Goal: Task Accomplishment & Management: Manage account settings

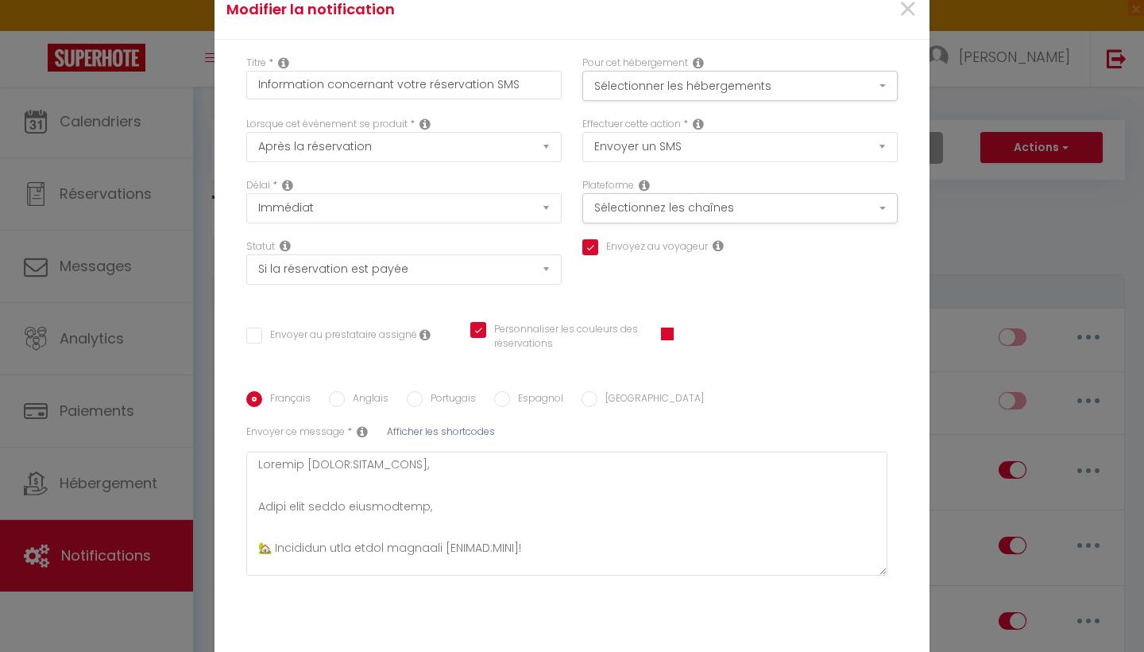
select select "sms"
select select "if_booking_is_paid"
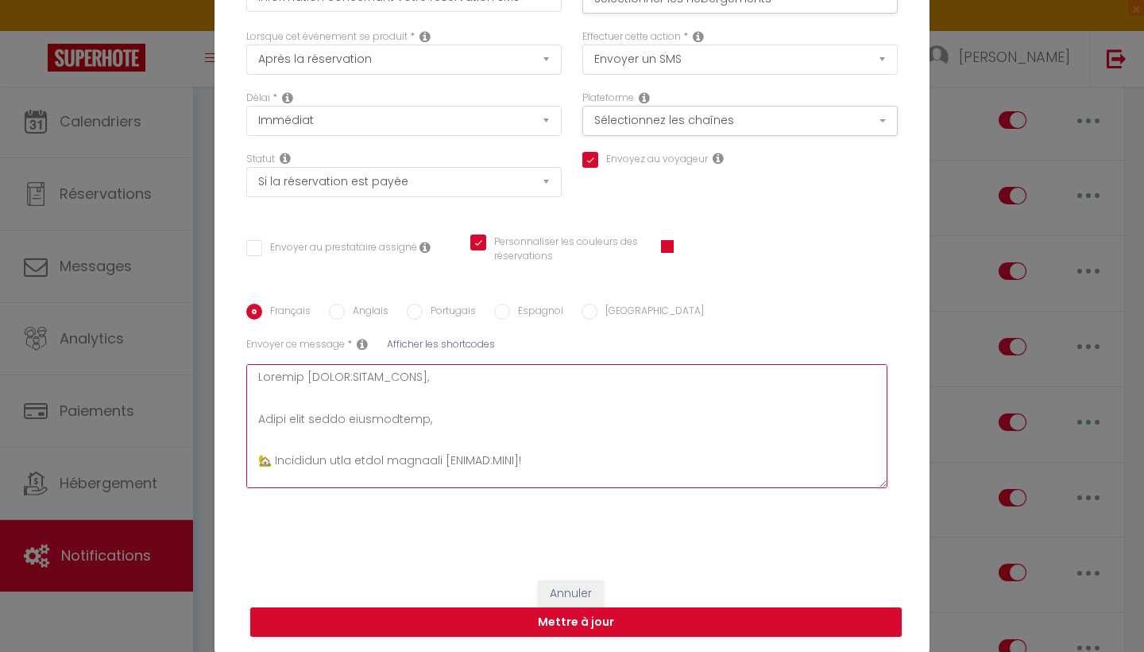
click at [381, 430] on textarea at bounding box center [566, 426] width 641 height 124
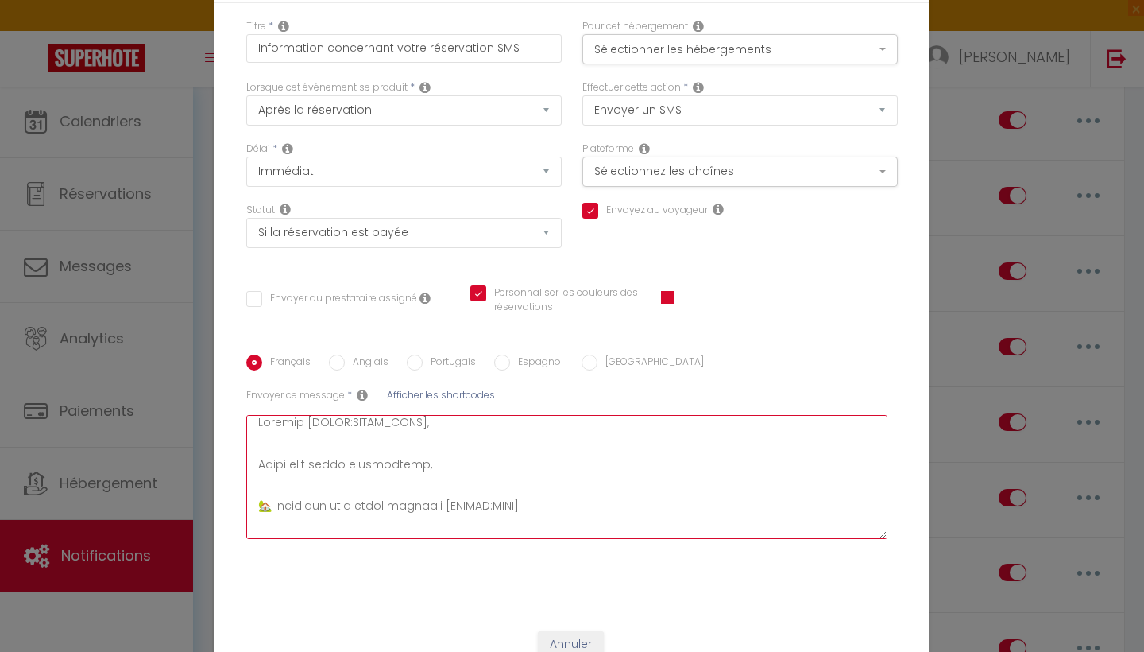
scroll to position [6, 0]
paste textarea "Merci d'avoir réserver [RENTAL:NAME] Porte de l'immeuble 162738 Boite à clé sit…"
type textarea "Bonjour Merci d'avoir réserver [RENTAL:NAME] Porte de l'immeuble 162738 Boite à…"
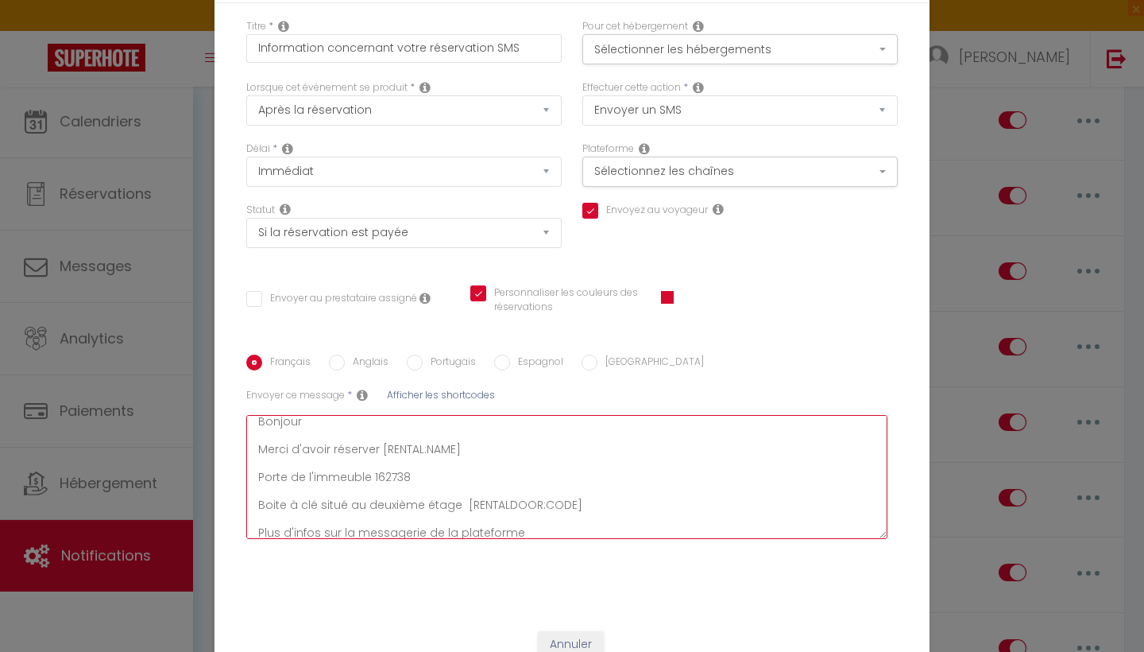
checkbox input "true"
checkbox input "false"
click at [437, 467] on textarea "Bonjour Merci d'avoir réserver [RENTAL:NAME] Porte de l'immeuble 162738 Boite à…" at bounding box center [566, 477] width 641 height 124
paste textarea ", Merci d’avoir réservé [RENTAL:NAME]. Code de l’immeuble : 162738 La boîte à c…"
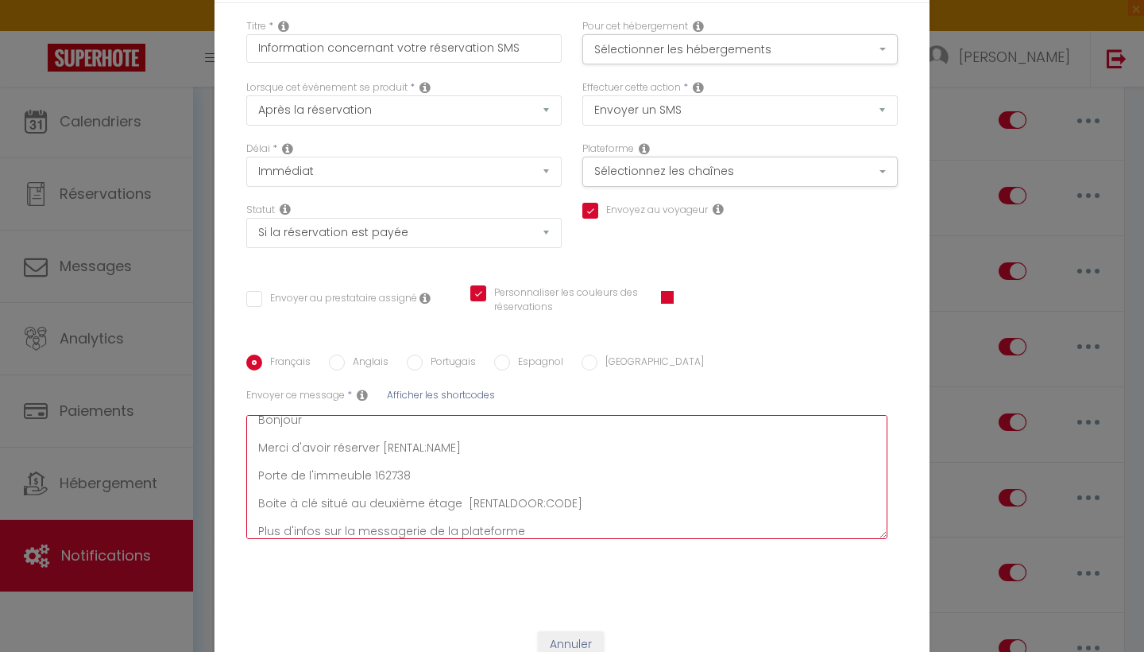
type textarea "Bonjour, Merci d’avoir réservé [RENTAL:NAME]. Code de l’immeuble : 162738 La bo…"
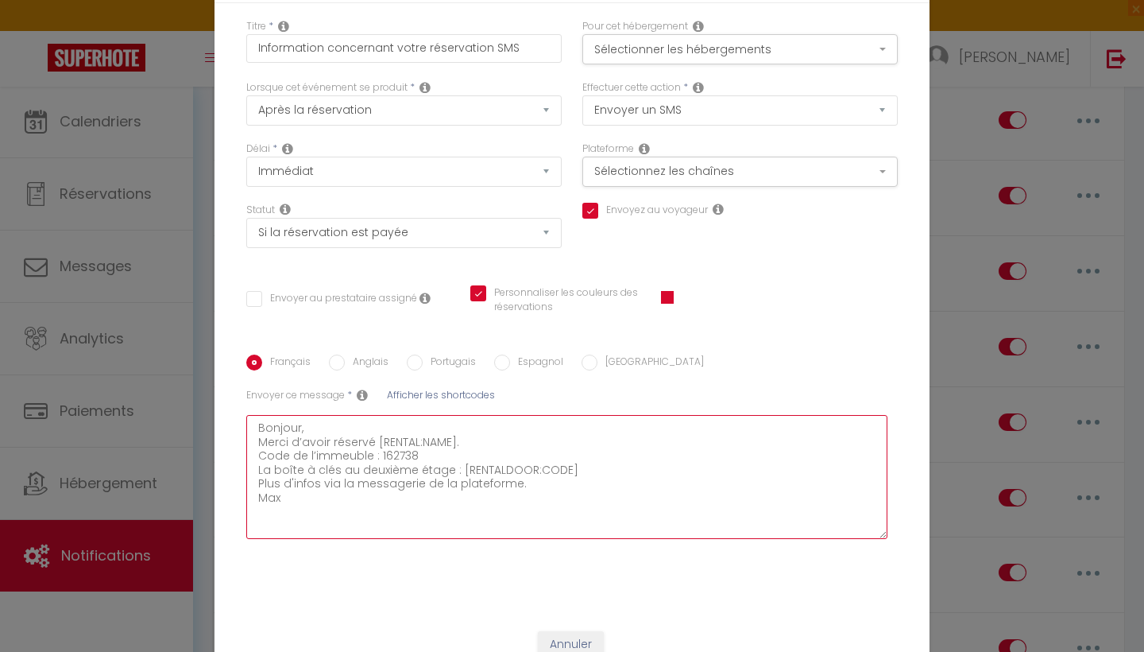
checkbox input "true"
checkbox input "false"
click at [315, 430] on textarea "Bonjour, Merci d’avoir réservé [RENTAL:NAME]. Code de l’immeuble : 162738 La bo…" at bounding box center [566, 477] width 641 height 124
type textarea "Bonjour, Merci d’avoir réservé [RENTAL:NAME]. Code de l’immeuble : 162738 La bo…"
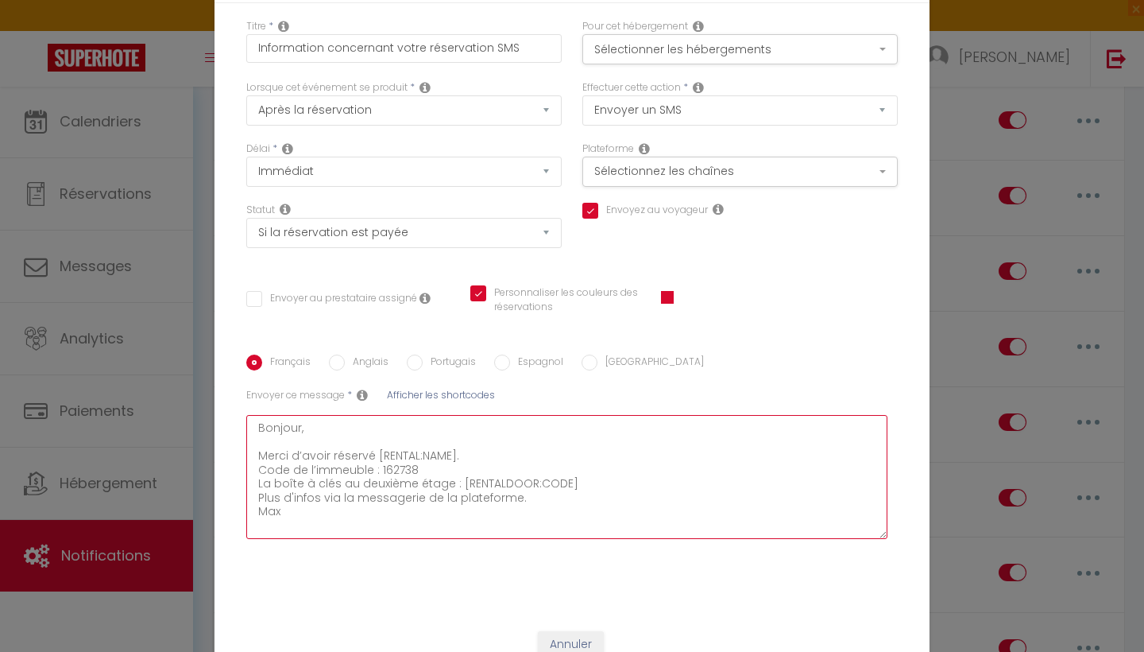
checkbox input "true"
checkbox input "false"
click at [252, 467] on textarea "Bonjour, Merci d’avoir réservé [RENTAL:NAME]. Code de l’immeuble : 162738 La bo…" at bounding box center [566, 477] width 641 height 124
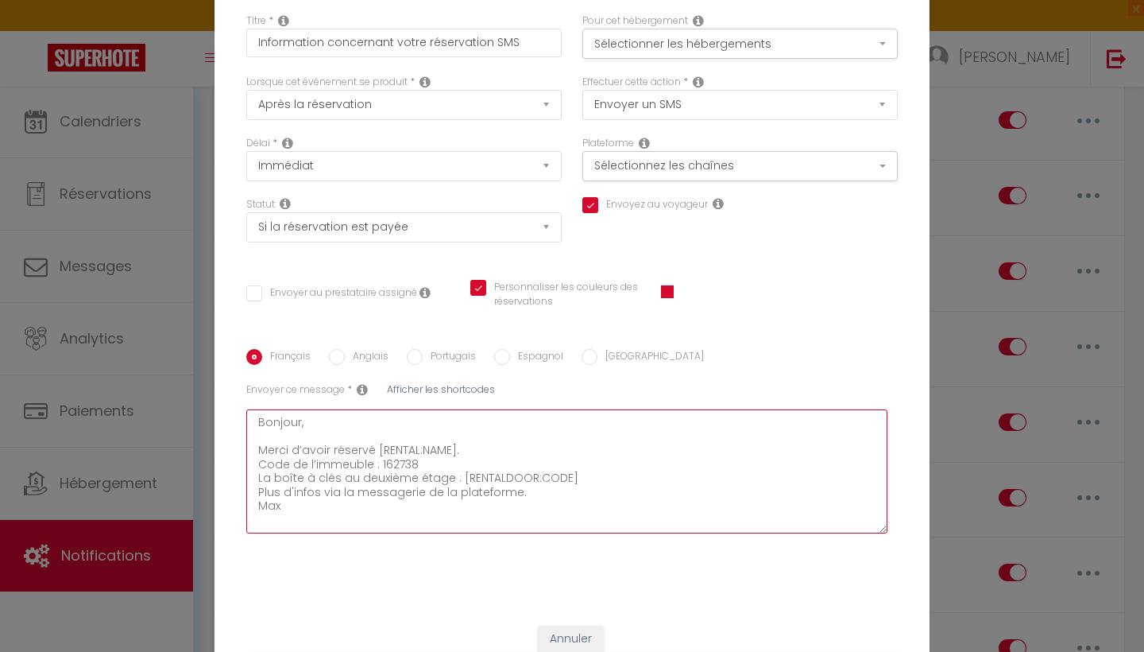
scroll to position [42, 0]
click at [254, 489] on textarea "Bonjour, Merci d’avoir réservé [RENTAL:NAME]. Code de l’immeuble : 162738 La bo…" at bounding box center [566, 471] width 641 height 124
type textarea "Bonjour, Merci d’avoir réservé [RENTAL:NAME]. Code de l’immeuble : 162738 La bo…"
checkbox input "true"
checkbox input "false"
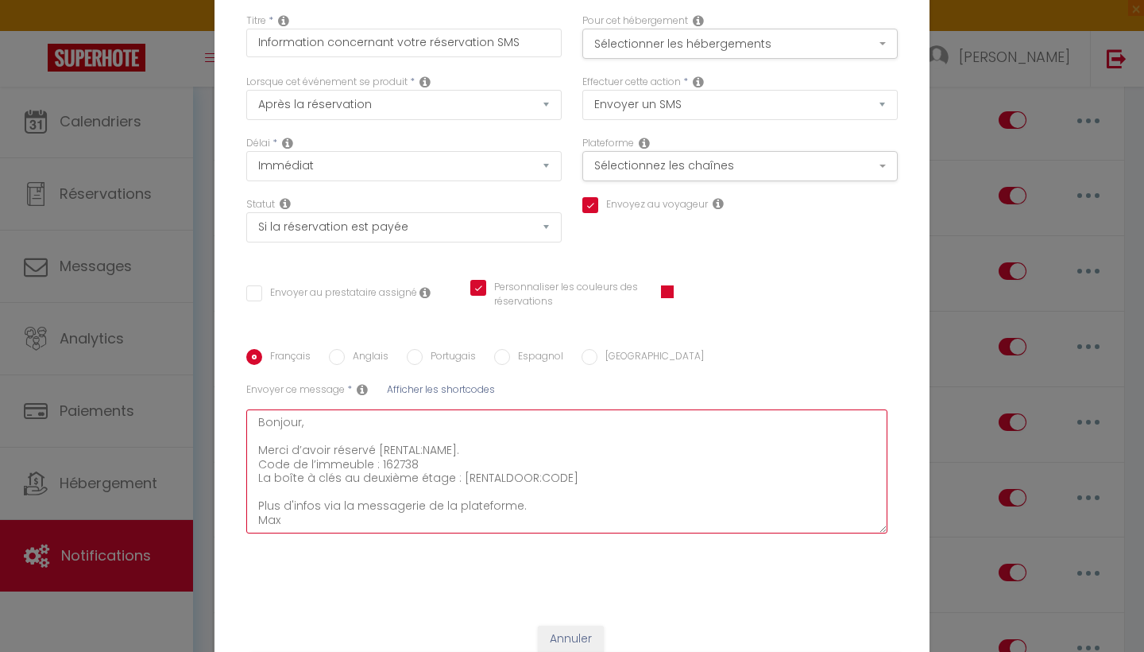
click at [256, 463] on textarea "Bonjour, Merci d’avoir réservé [RENTAL:NAME]. Code de l’immeuble : 162738 La bo…" at bounding box center [566, 471] width 641 height 124
type textarea "Bonjour, Merci d’avoir réservé [RENTAL:NAME]. Code de l’immeuble : 162738 La bo…"
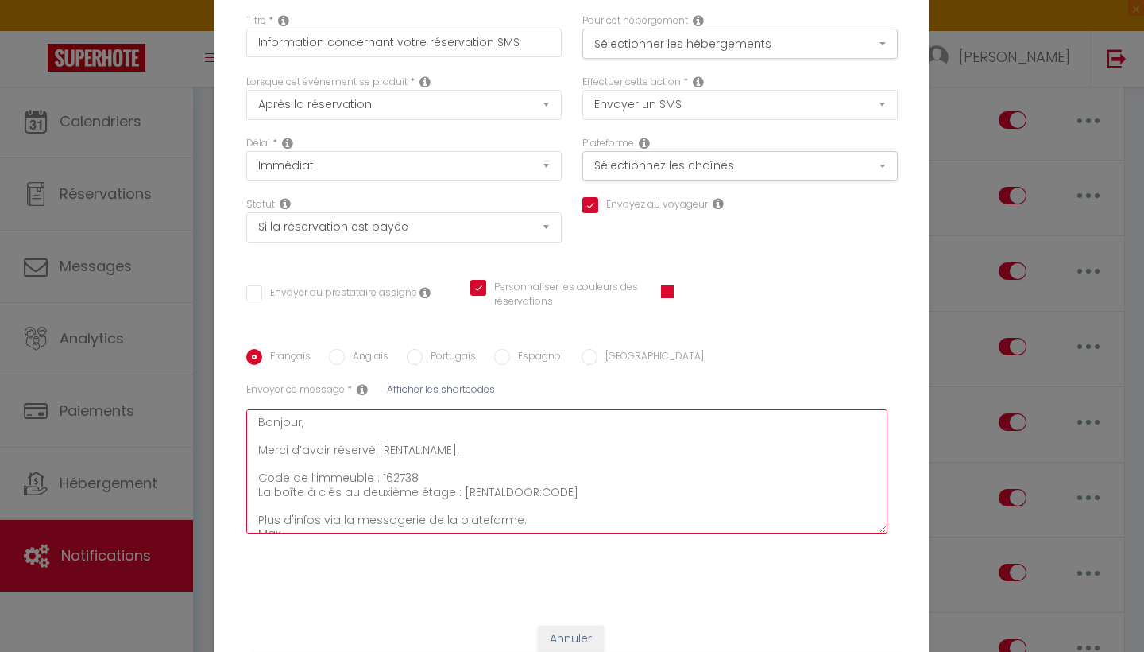
checkbox input "true"
checkbox input "false"
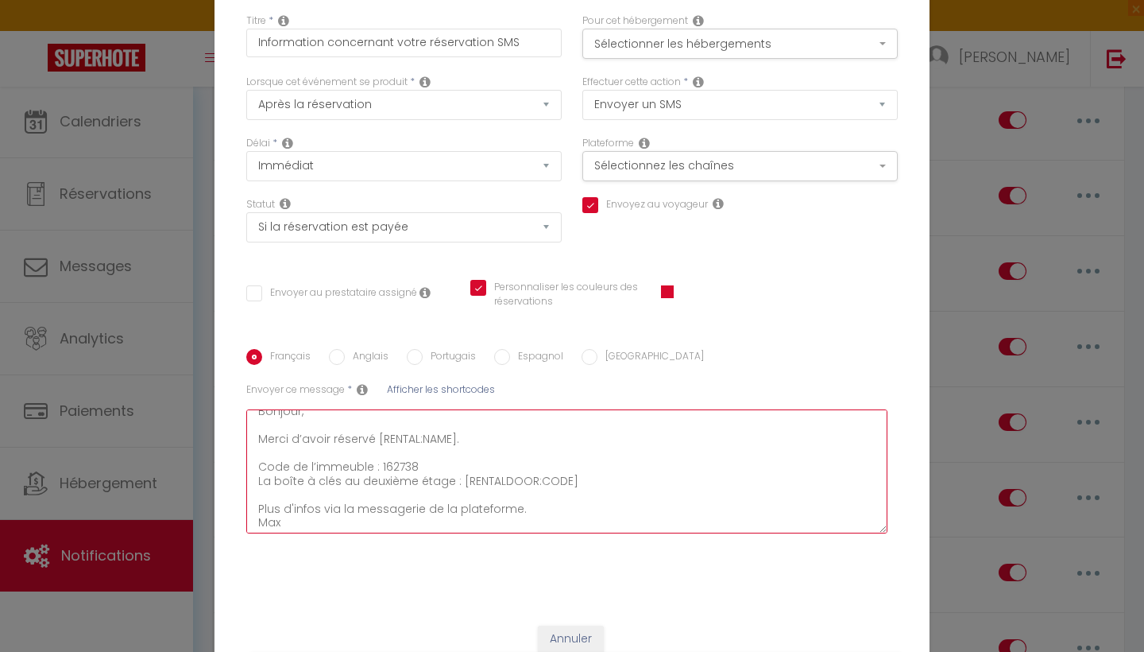
scroll to position [10, 0]
click at [255, 519] on textarea "Bonjour, Merci d’avoir réservé [RENTAL:NAME]. Code de l’immeuble : 162738 La bo…" at bounding box center [566, 471] width 641 height 124
type textarea "Bonjour, Merci d’avoir réservé [RENTAL:NAME]. Code de l’immeuble : 162738 La bo…"
checkbox input "true"
checkbox input "false"
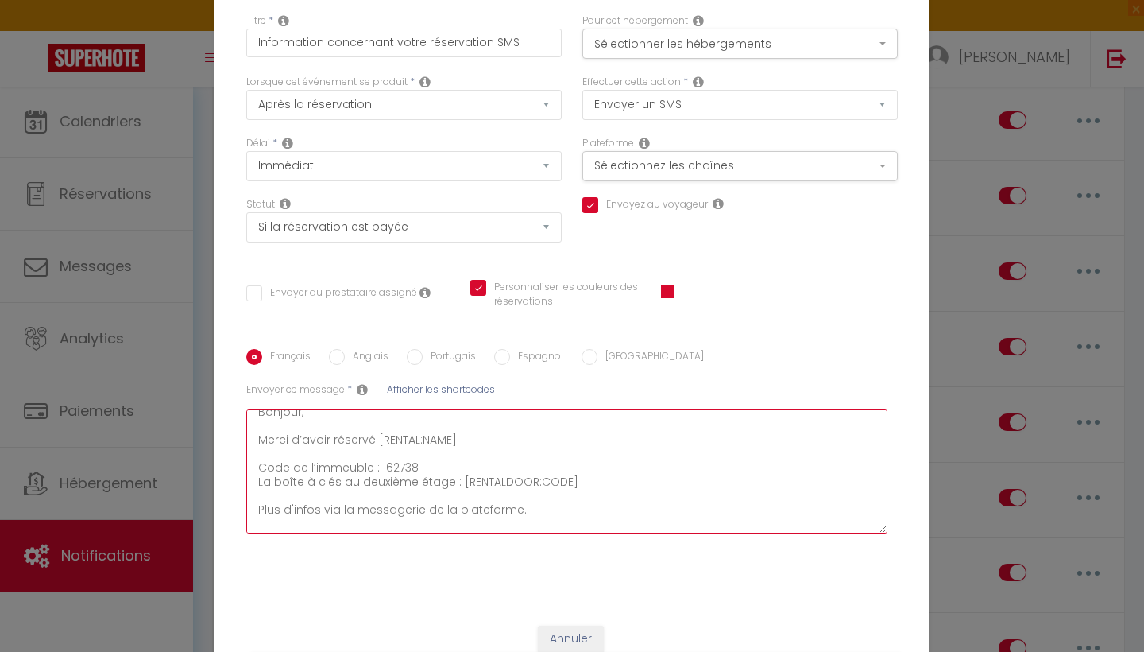
scroll to position [20, 0]
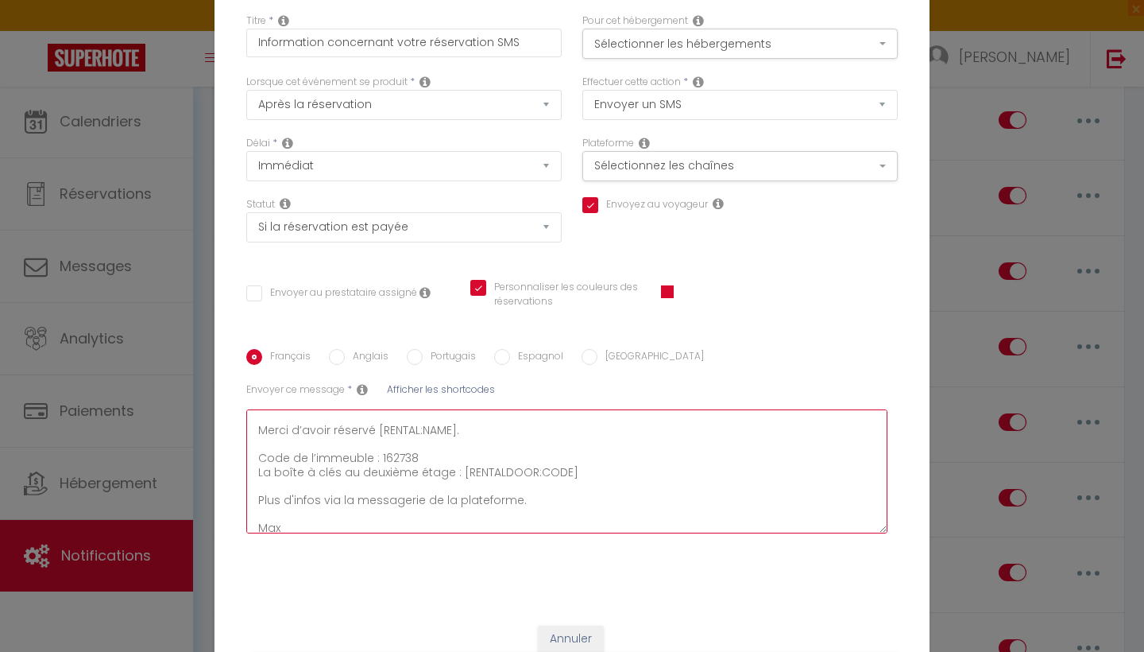
click at [288, 514] on textarea "Bonjour, Merci d’avoir réservé [RENTAL:NAME]. Code de l’immeuble : 162738 La bo…" at bounding box center [566, 471] width 641 height 124
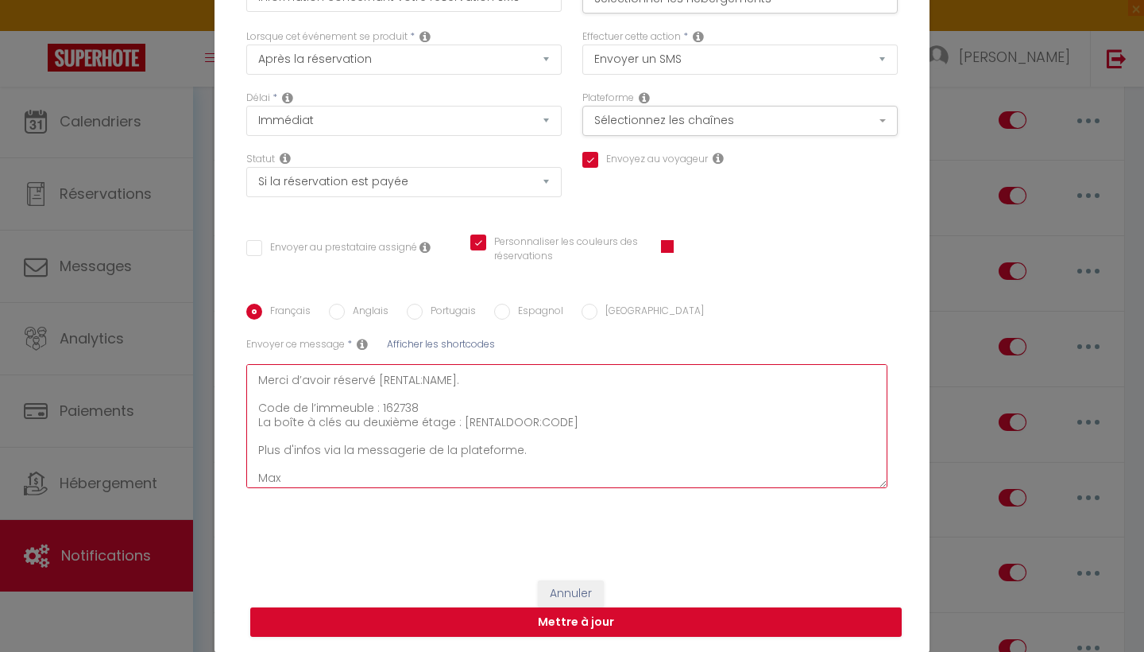
scroll to position [24, 0]
type textarea "Bonjour, Merci d’avoir réservé [RENTAL:NAME]. Code de l’immeuble : 162738 La bo…"
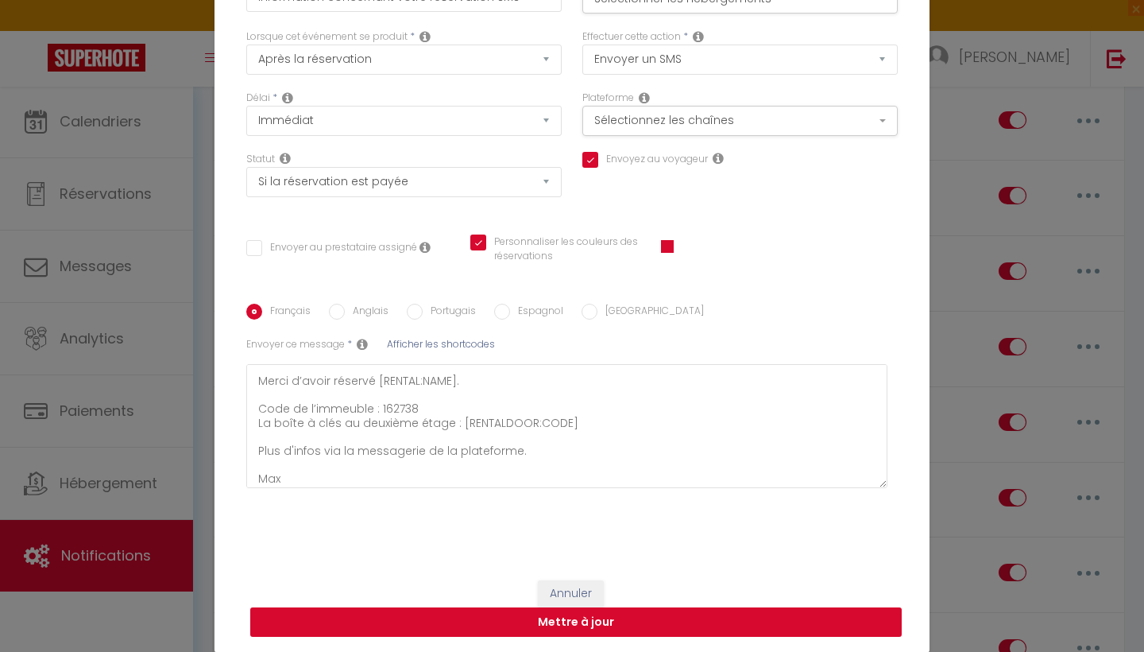
click at [579, 625] on button "Mettre à jour" at bounding box center [576, 622] width 652 height 30
checkbox input "true"
checkbox input "false"
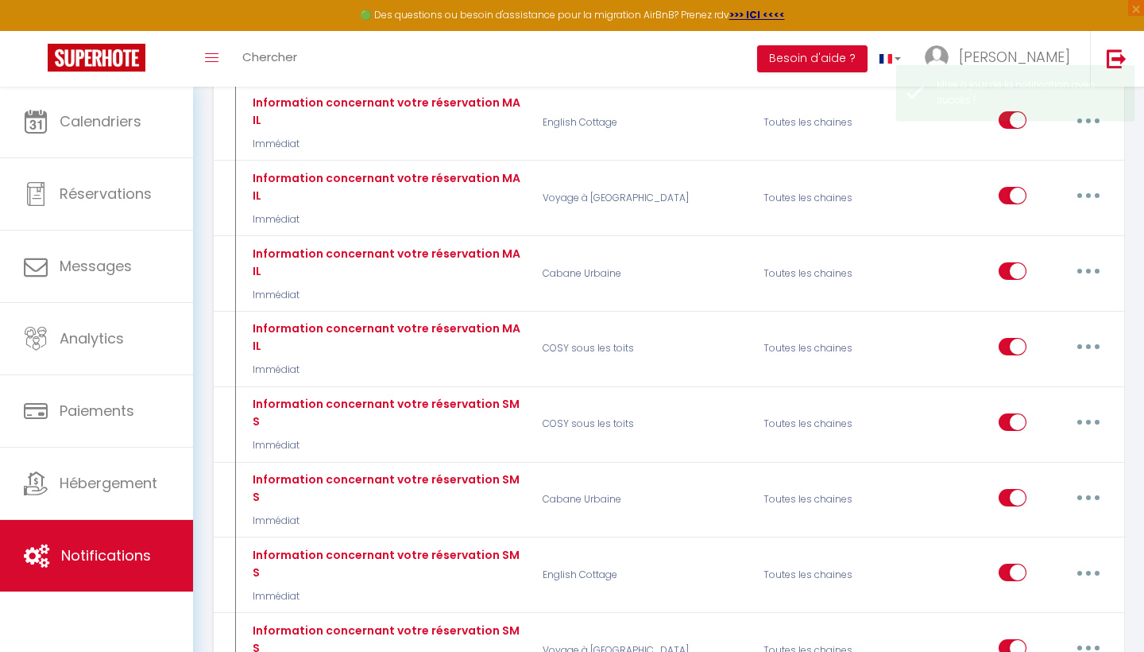
scroll to position [0, 0]
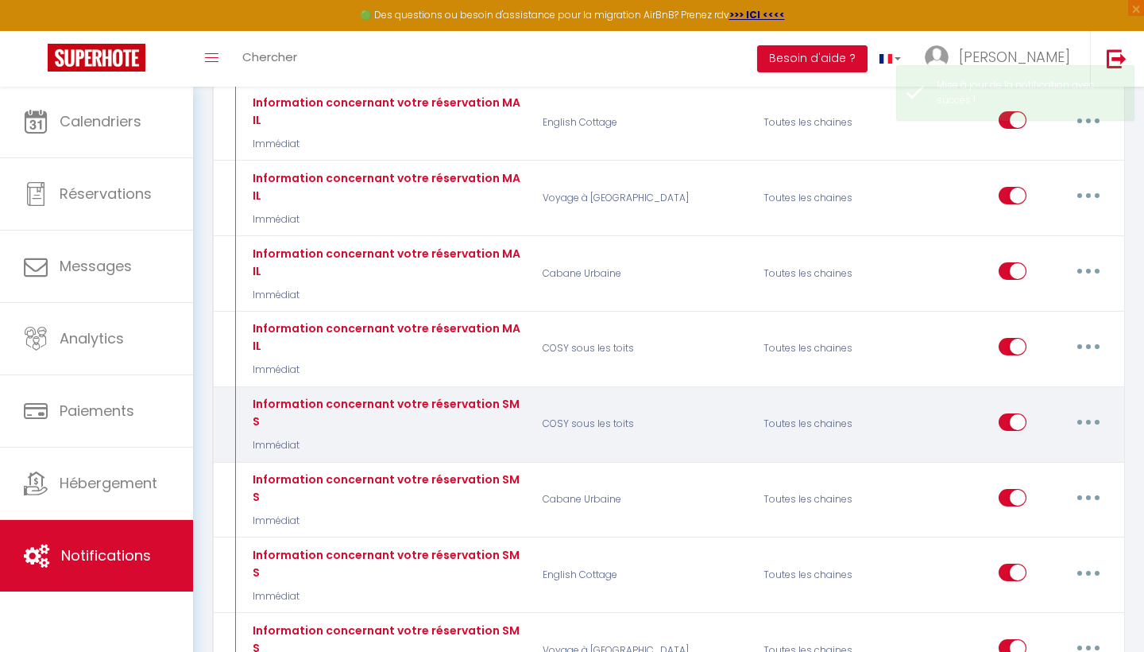
click at [1094, 409] on button "button" at bounding box center [1089, 421] width 45 height 25
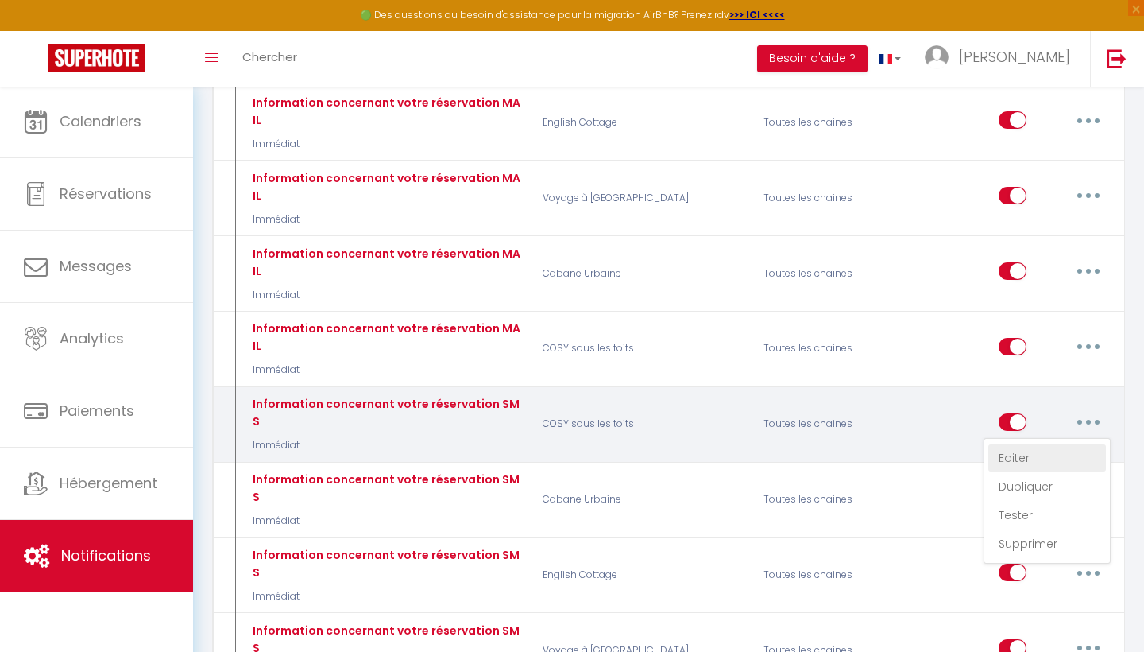
click at [1044, 444] on link "Editer" at bounding box center [1048, 457] width 118 height 27
type input "Information concernant votre réservation SMS"
select select "sms"
select select "Immédiat"
select select "if_booking_is_paid"
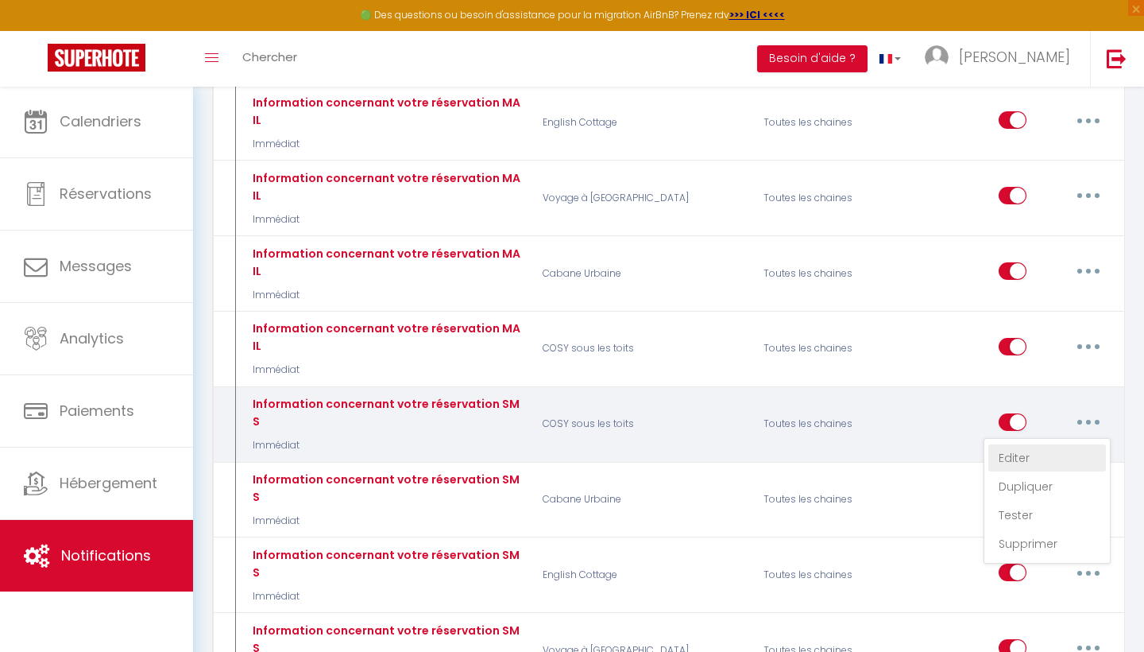
checkbox input "true"
checkbox input "false"
checkbox input "true"
radio input "true"
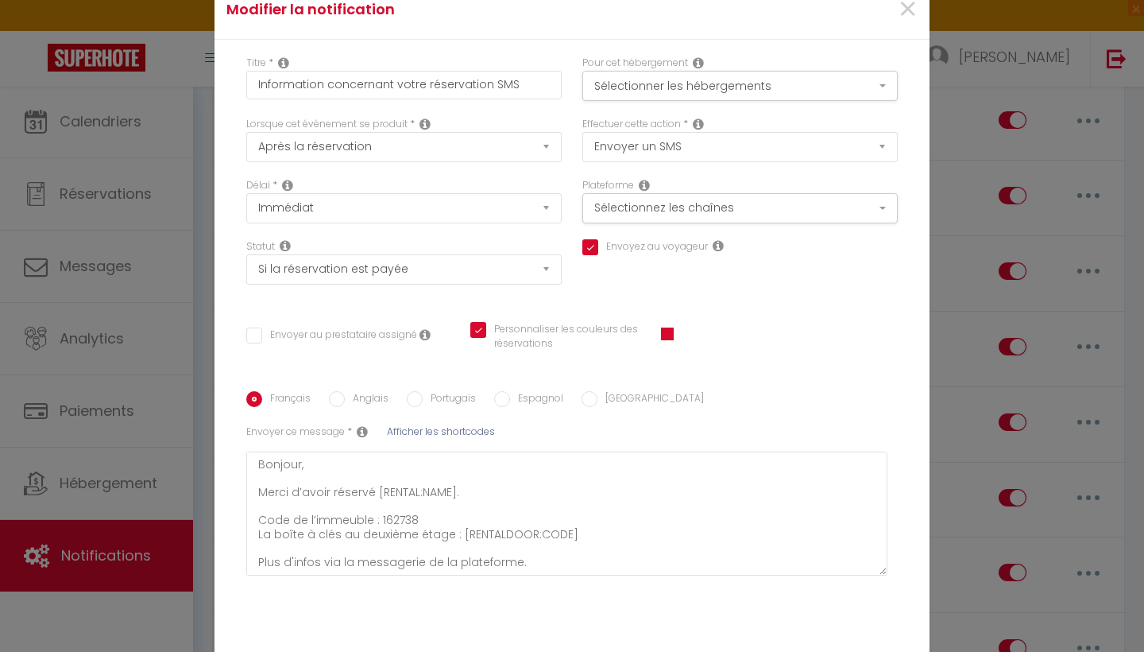
checkbox input "true"
checkbox input "false"
checkbox input "true"
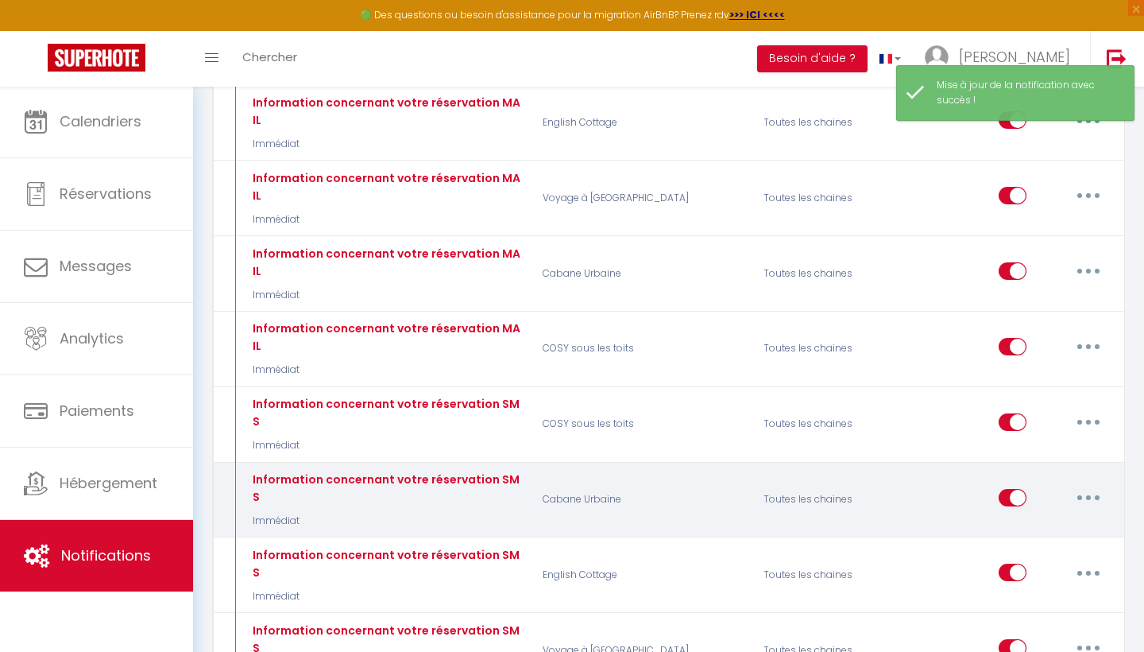
click at [1091, 485] on button "button" at bounding box center [1089, 497] width 45 height 25
click at [1024, 520] on link "Editer" at bounding box center [1048, 533] width 118 height 27
type input "Information concernant votre réservation SMS"
select select "sms"
select select "Immédiat"
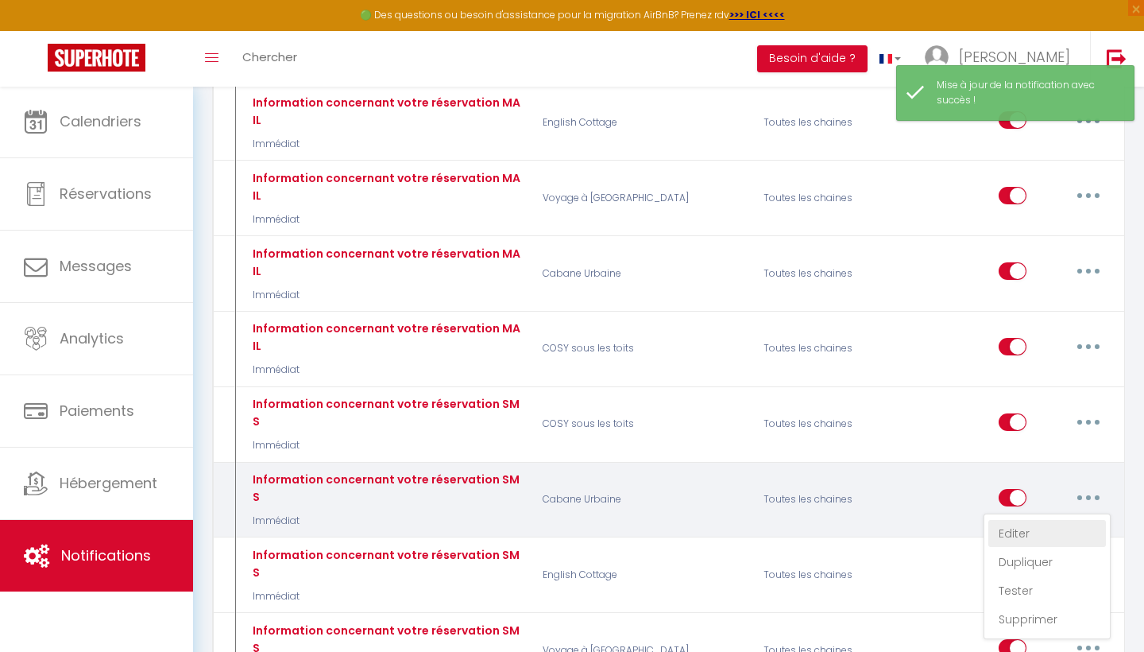
select select "if_booking_is_paid"
checkbox input "true"
checkbox input "false"
radio input "true"
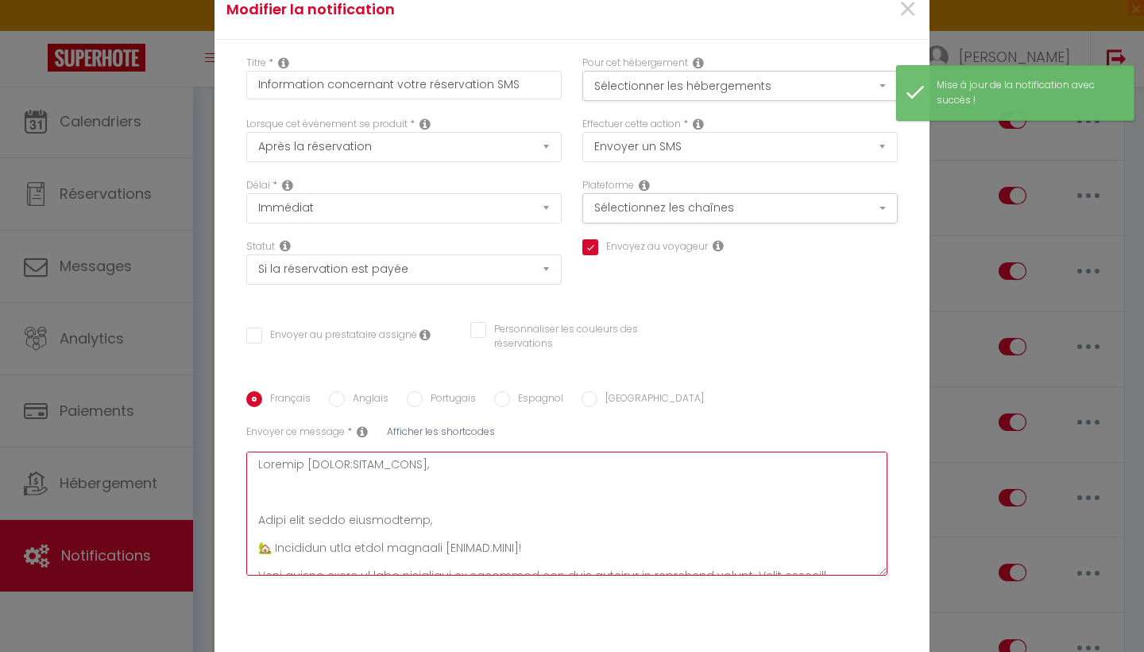
click at [418, 451] on textarea at bounding box center [566, 513] width 641 height 124
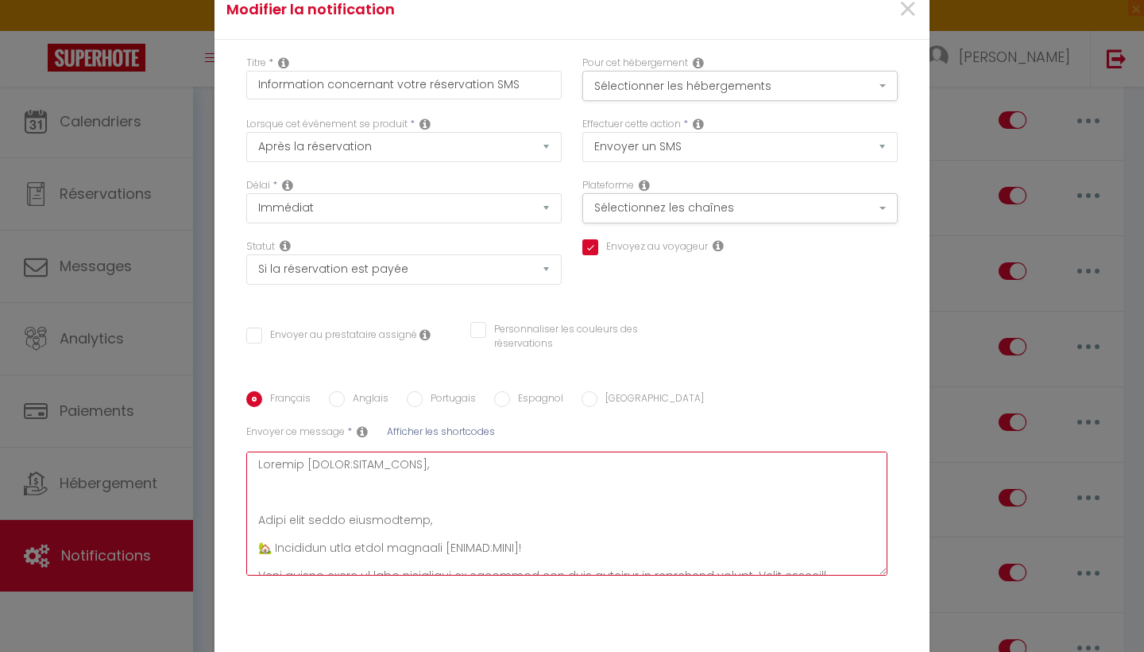
paste textarea "Bonjour, Merci d’avoir réservé [RENTAL:NAME]. Code de l’immeuble : 162738 La bo…"
type textarea "Bonjour, Merci d’avoir réservé [RENTAL:NAME]. Code de l’immeuble : 162738 La bo…"
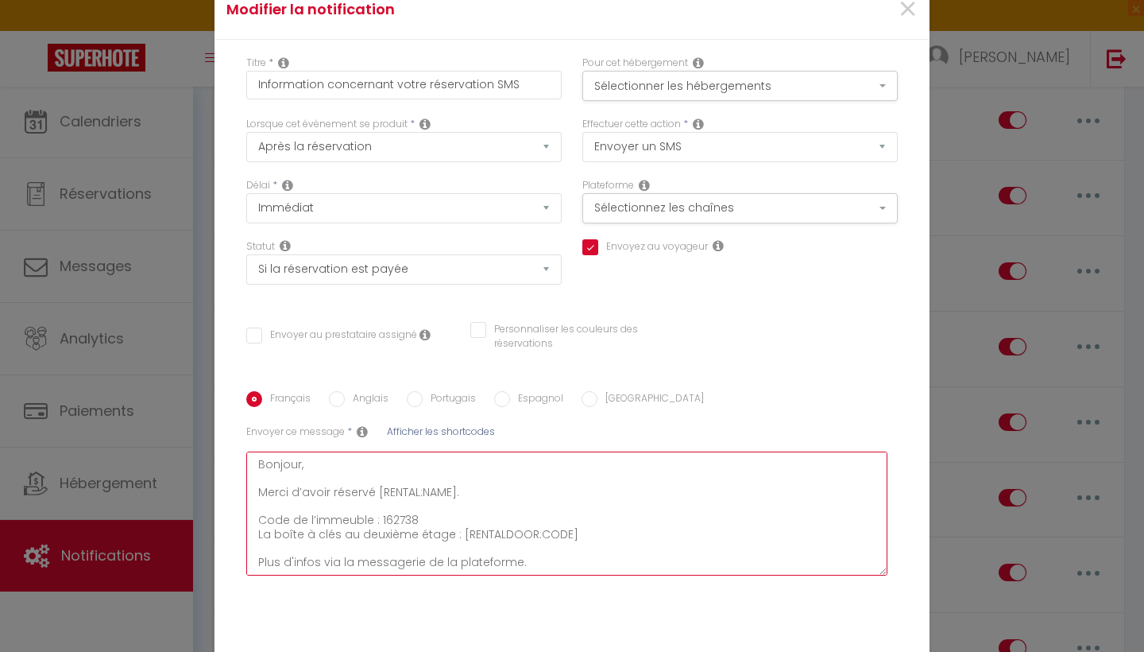
checkbox input "true"
checkbox input "false"
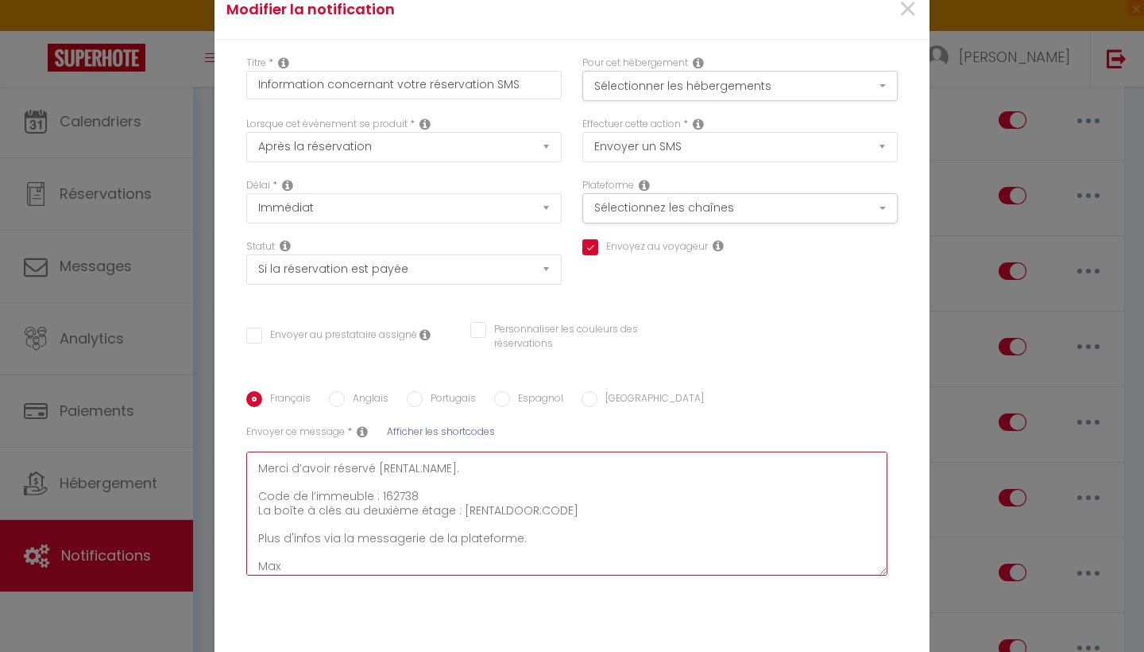
type textarea "Bonjour, Merci d’avoir réservé [RENTAL:NAME]. Code de l’immeuble : 162738 La bo…"
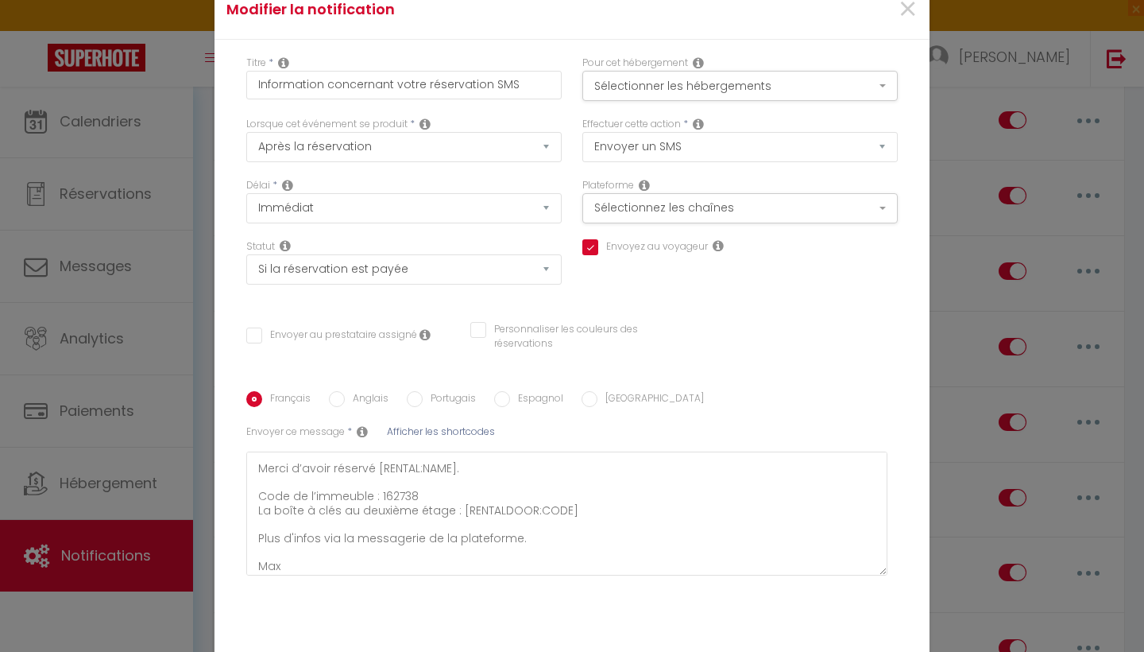
checkbox input "true"
checkbox input "false"
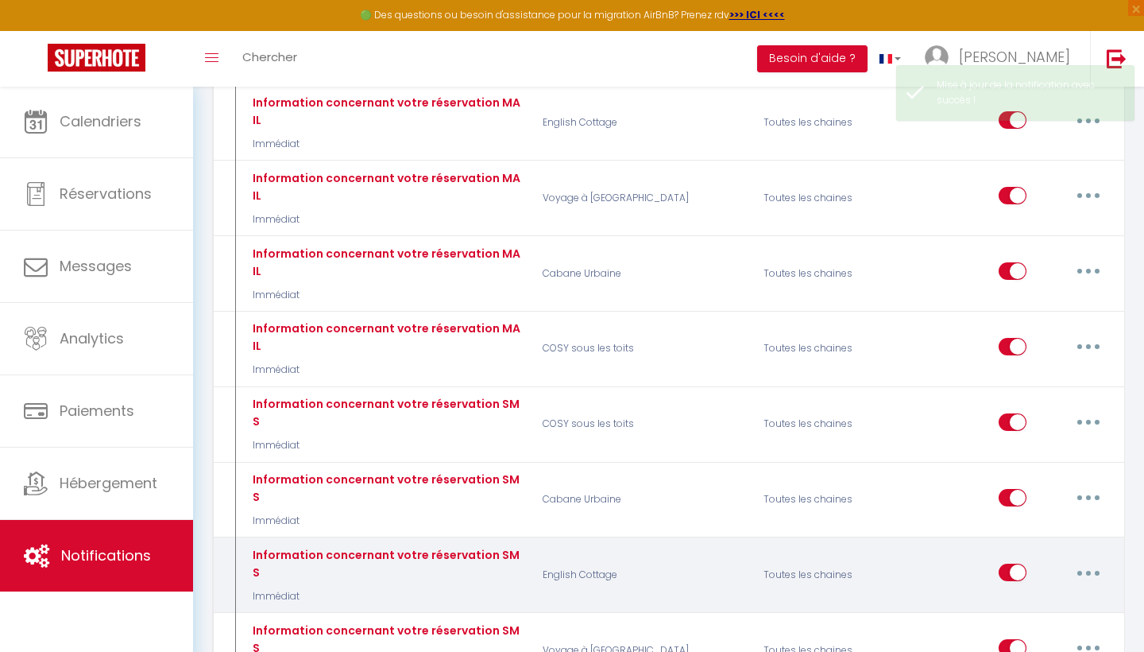
click at [1087, 552] on div "Editer Dupliquer Tester Supprimer" at bounding box center [1055, 575] width 112 height 46
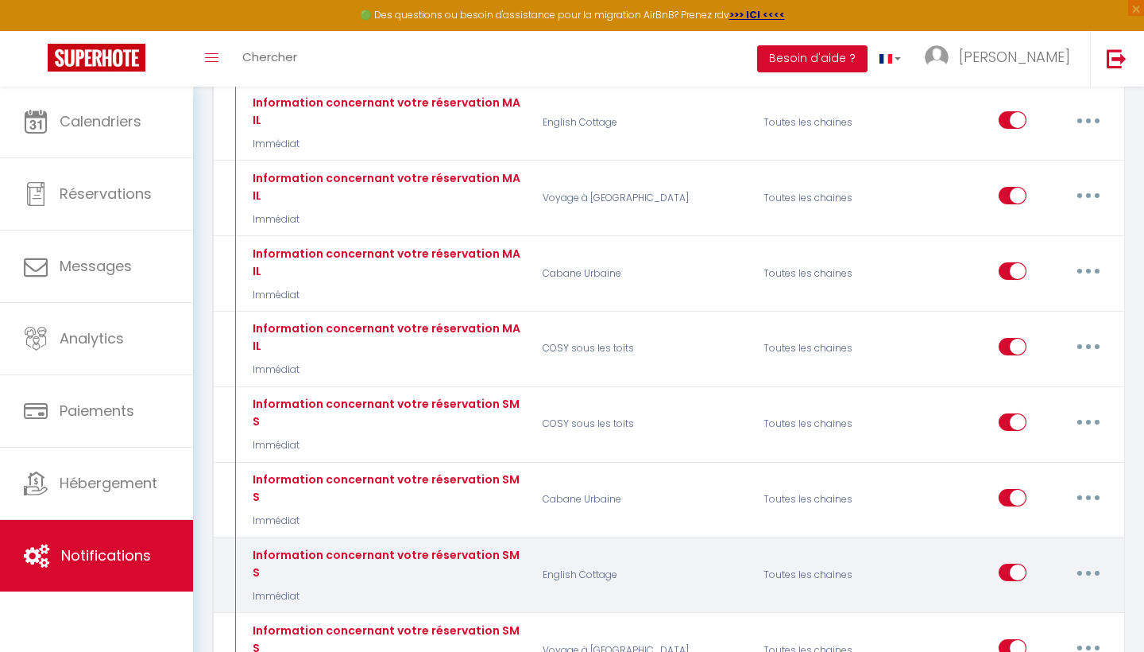
click at [1087, 571] on icon "button" at bounding box center [1088, 573] width 5 height 5
click at [1050, 595] on link "Editer" at bounding box center [1048, 608] width 118 height 27
type input "Information concernant votre réservation SMS"
select select "sms"
select select "Immédiat"
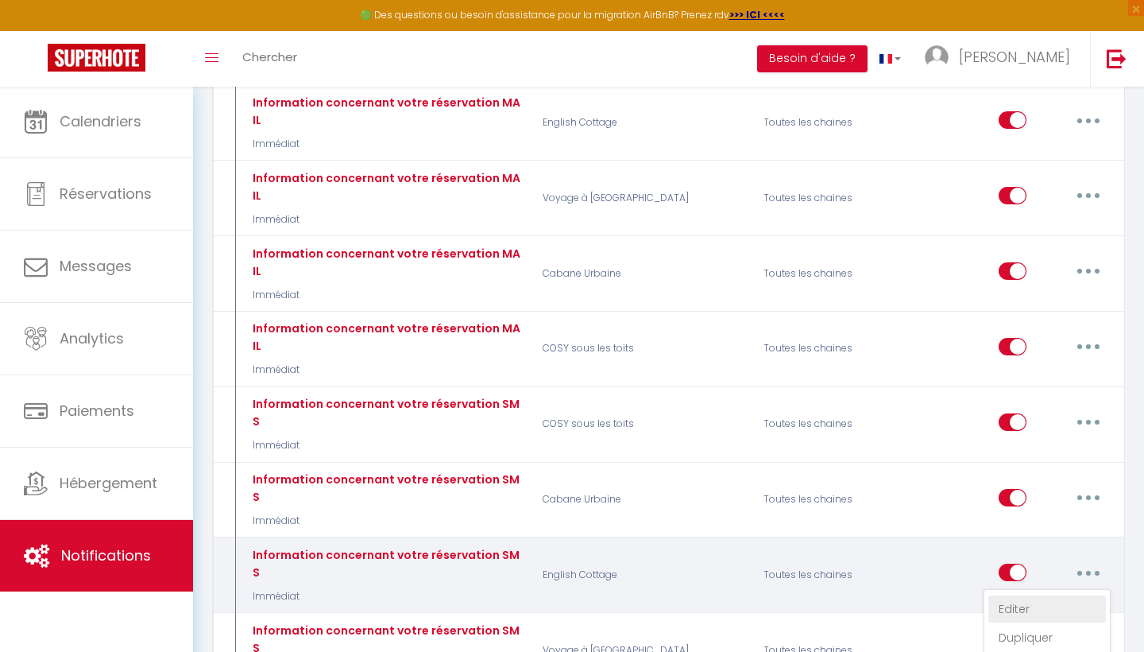
select select "if_booking_is_paid"
checkbox input "true"
checkbox input "false"
radio input "true"
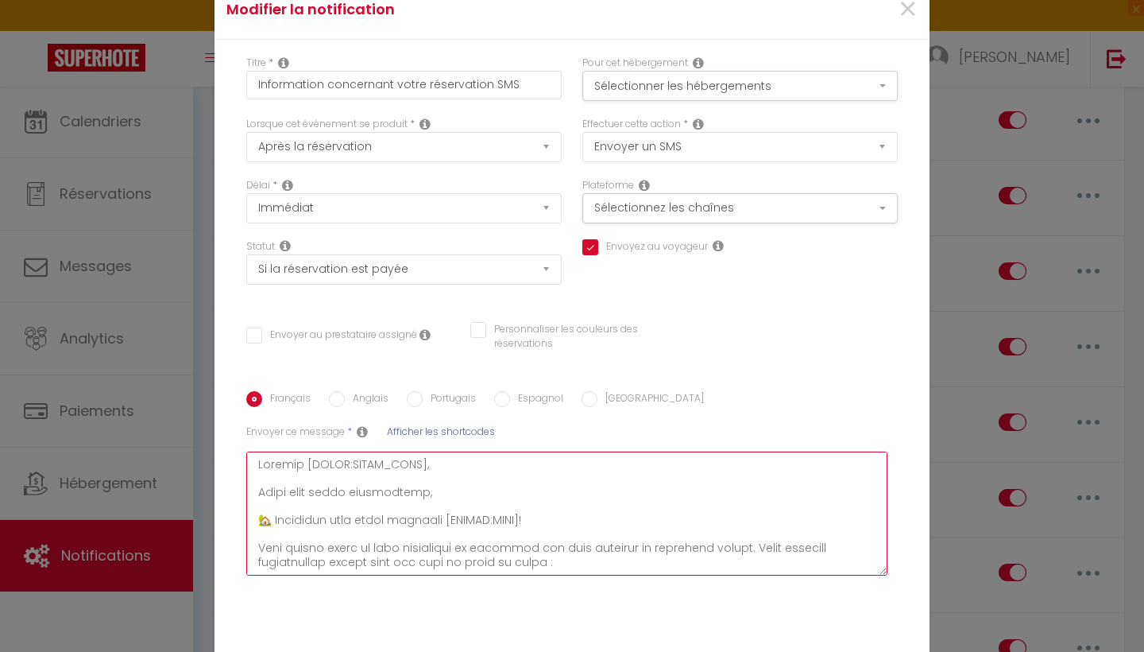
click at [532, 451] on textarea at bounding box center [566, 513] width 641 height 124
paste textarea ", Merci d’avoir réservé [RENTAL:NAME]. Code de l’immeuble : 162738 La boîte à c…"
type textarea "Bonjour, Merci d’avoir réservé [RENTAL:NAME]. Code de l’immeuble : 162738 La bo…"
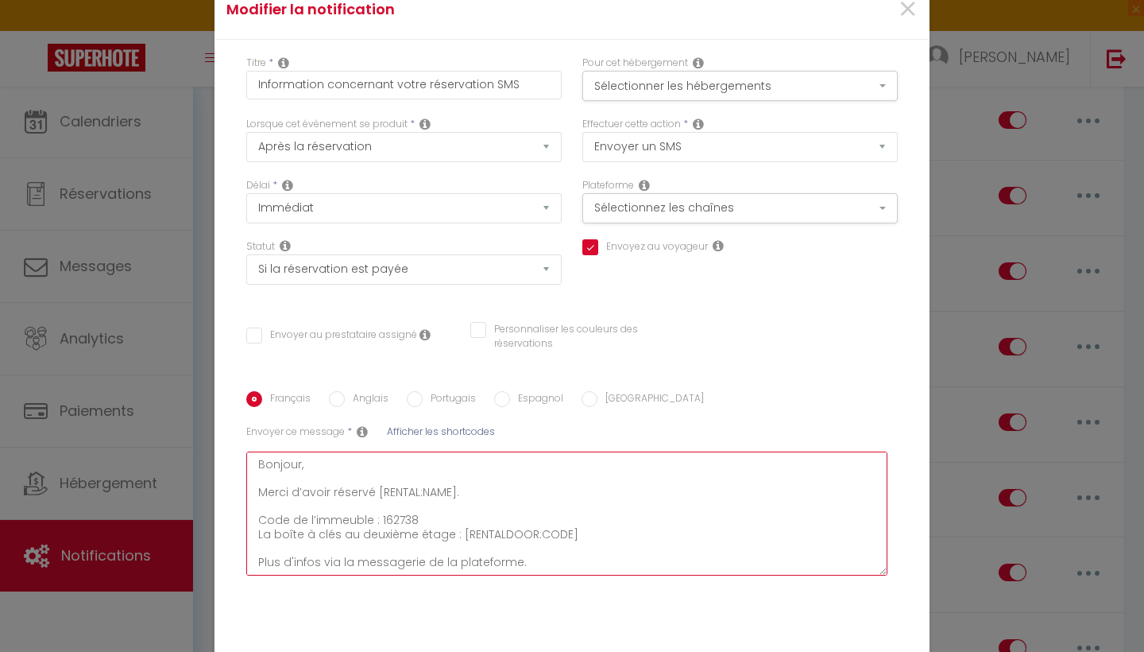
checkbox input "true"
checkbox input "false"
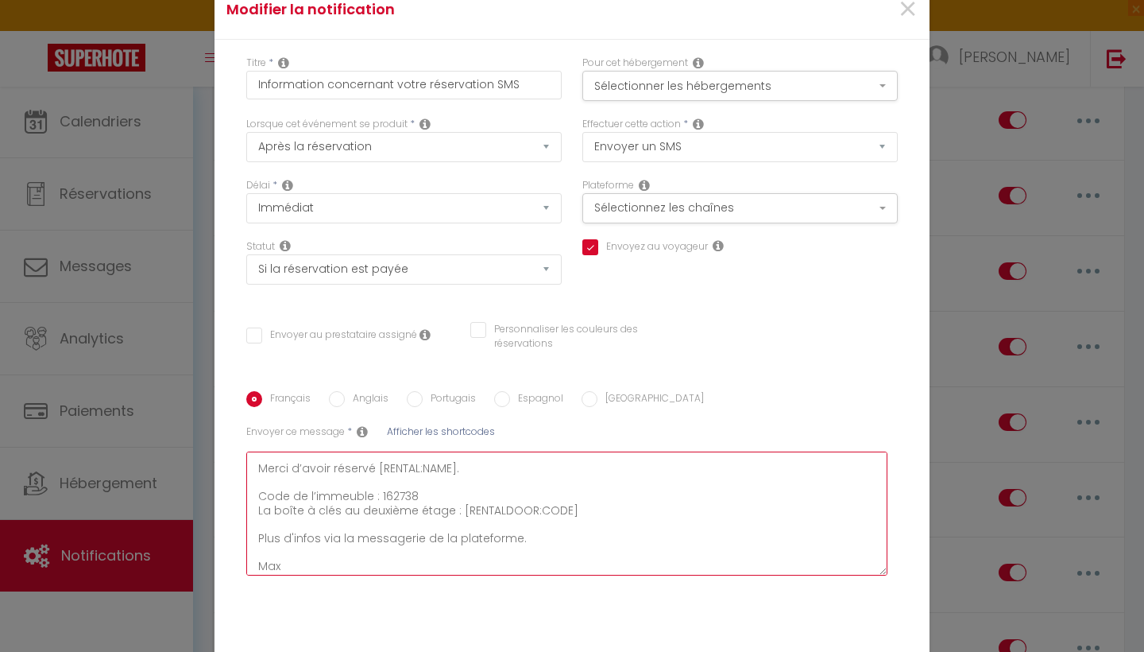
type textarea "Bonjour, Merci d’avoir réservé [RENTAL:NAME]. Code de l’immeuble : 162738 La bo…"
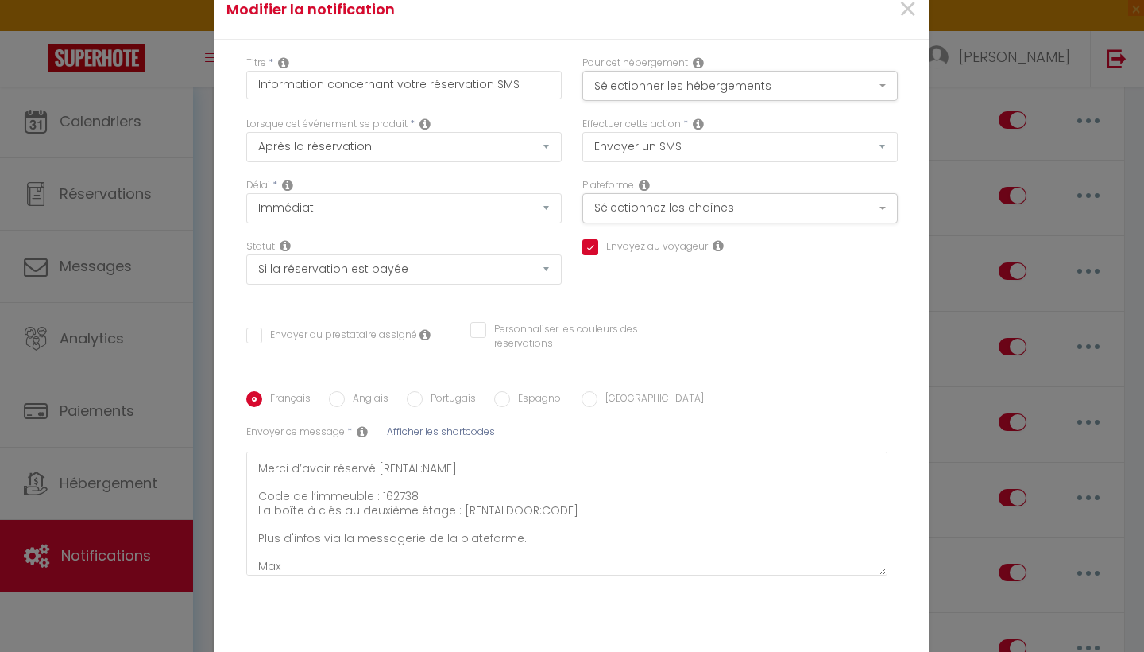
checkbox input "true"
checkbox input "false"
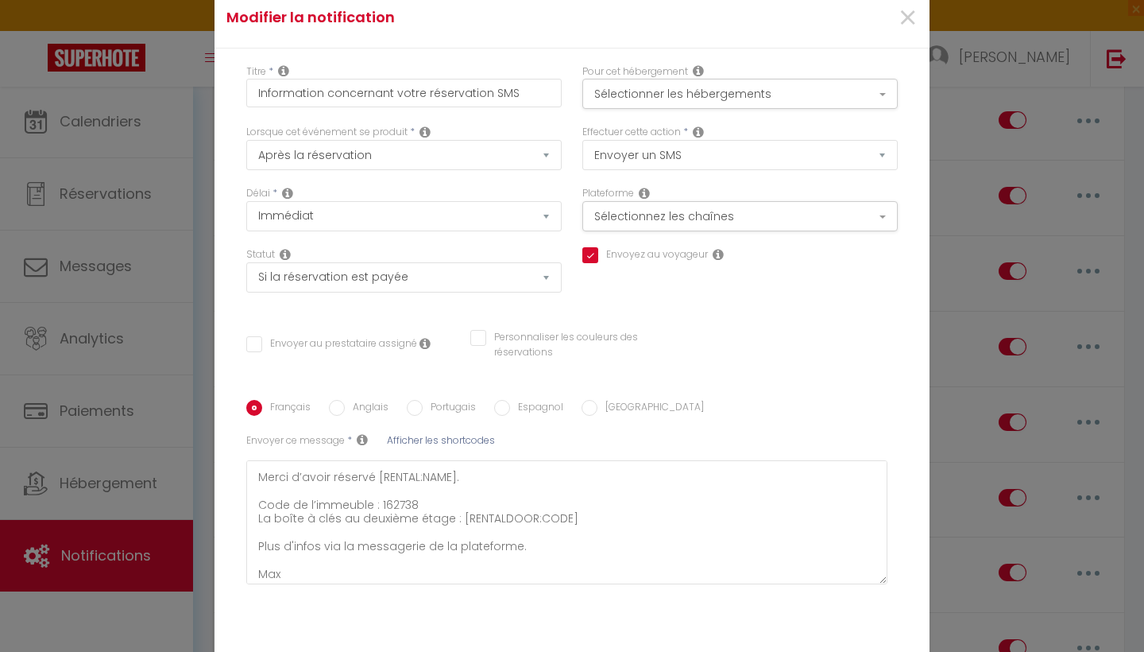
select select "email"
select select
checkbox input "false"
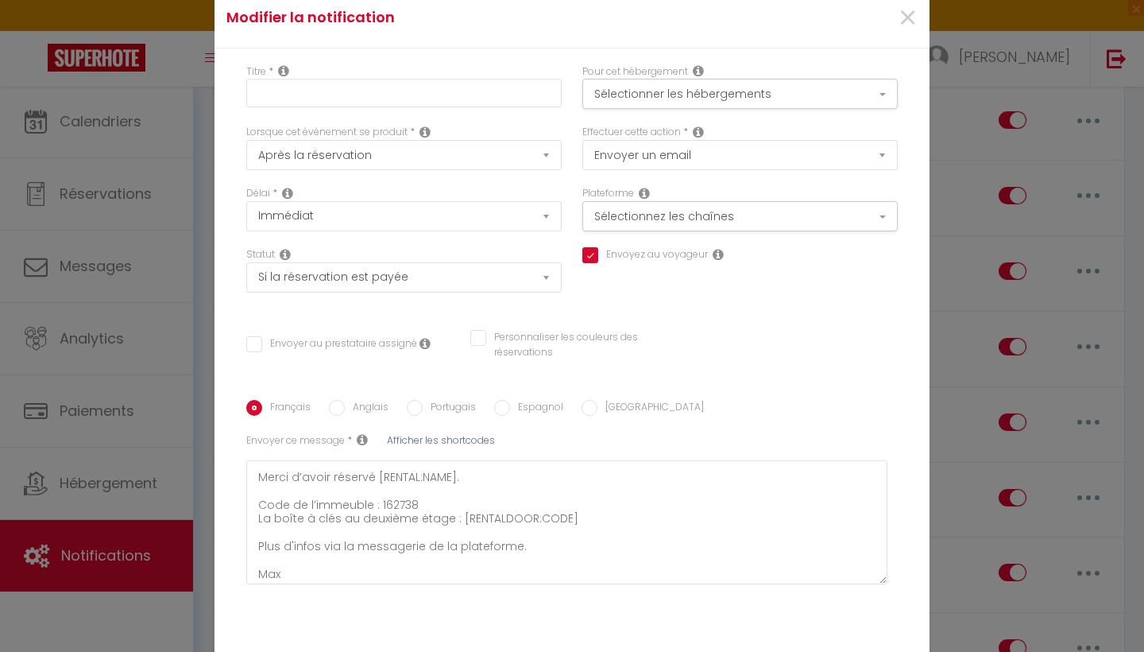
checkbox input "false"
radio input "false"
select select
checkbox input "false"
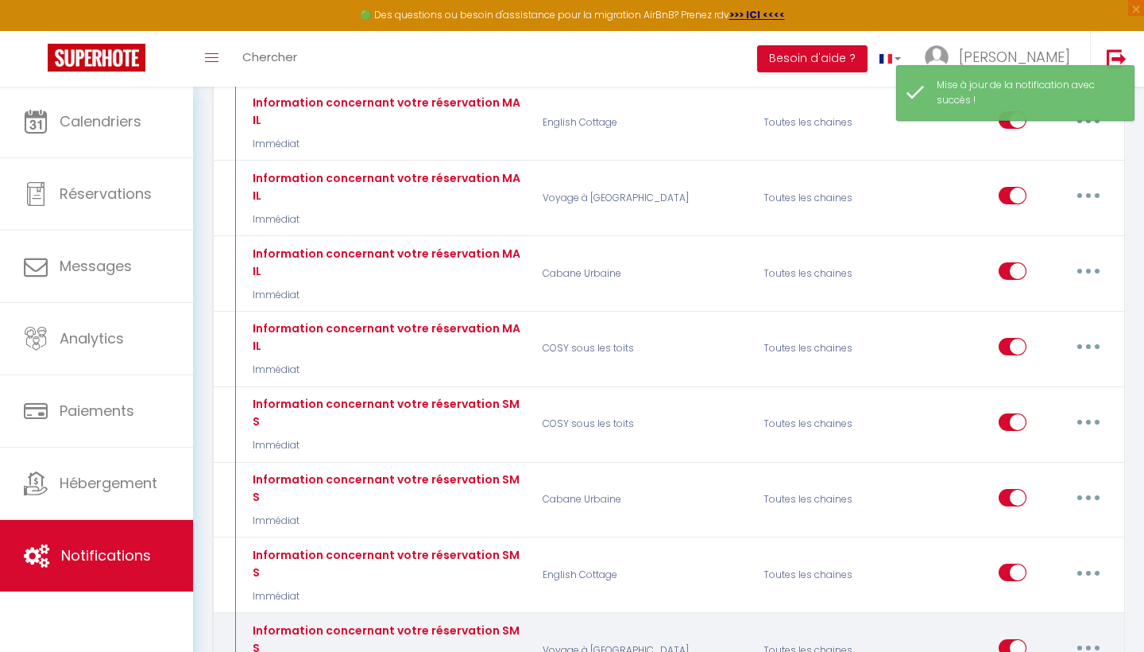
click at [1089, 635] on button "button" at bounding box center [1089, 647] width 45 height 25
type input "Information concernant votre réservation SMS"
select select "sms"
select select "Immédiat"
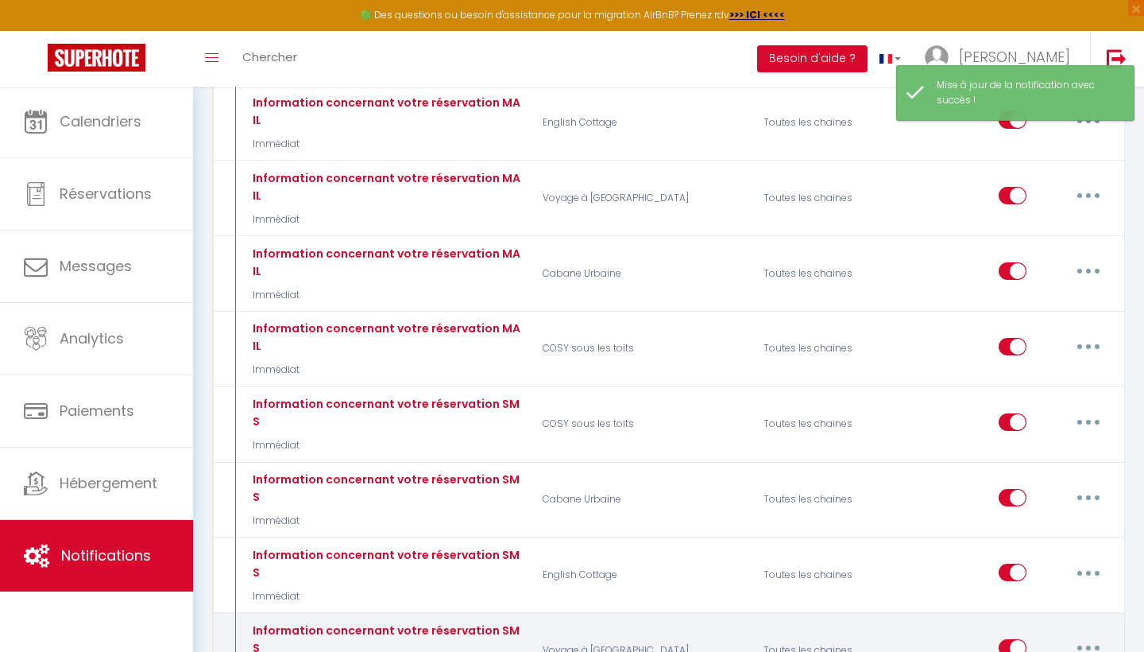
select select "if_booking_is_paid"
checkbox input "true"
checkbox input "false"
radio input "true"
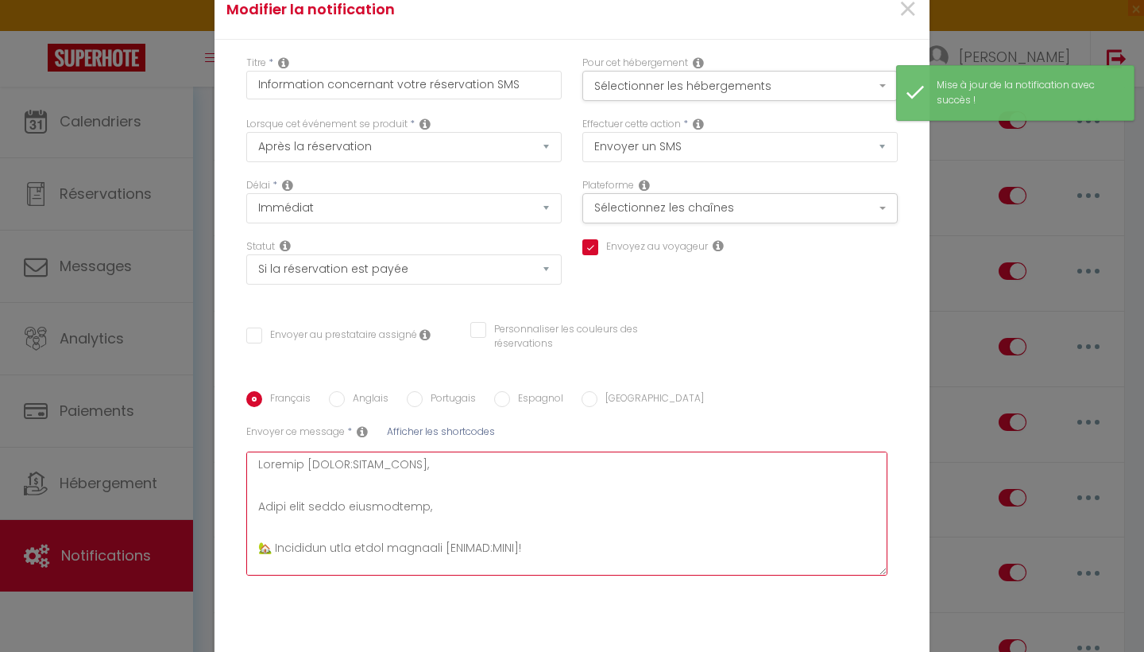
click at [568, 451] on textarea at bounding box center [566, 513] width 641 height 124
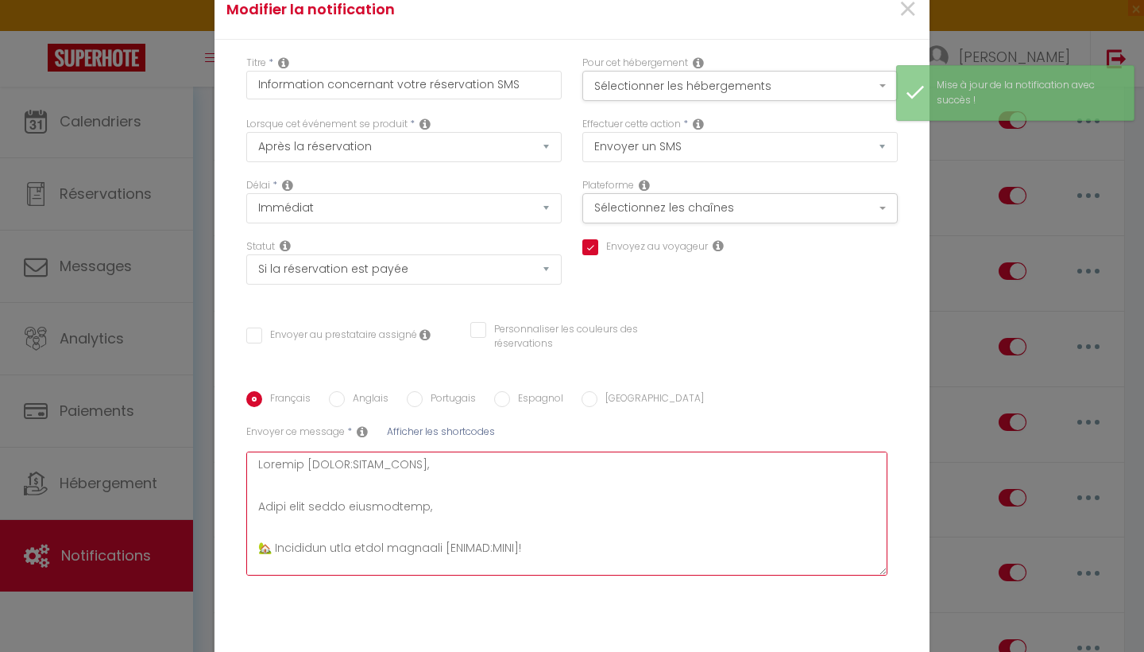
paste textarea ", Merci d’avoir réservé [RENTAL:NAME]. Code de l’immeuble : 162738 La boîte à c…"
type textarea "Bonjour, Merci d’avoir réservé [RENTAL:NAME]. Code de l’immeuble : 162738 La bo…"
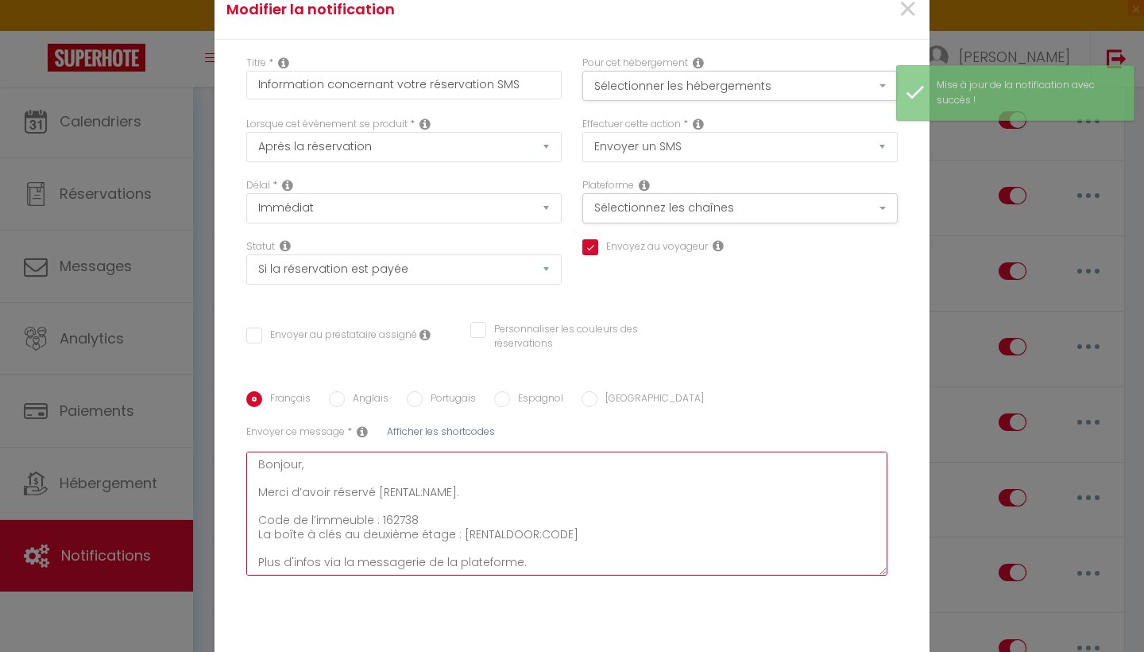
checkbox input "true"
checkbox input "false"
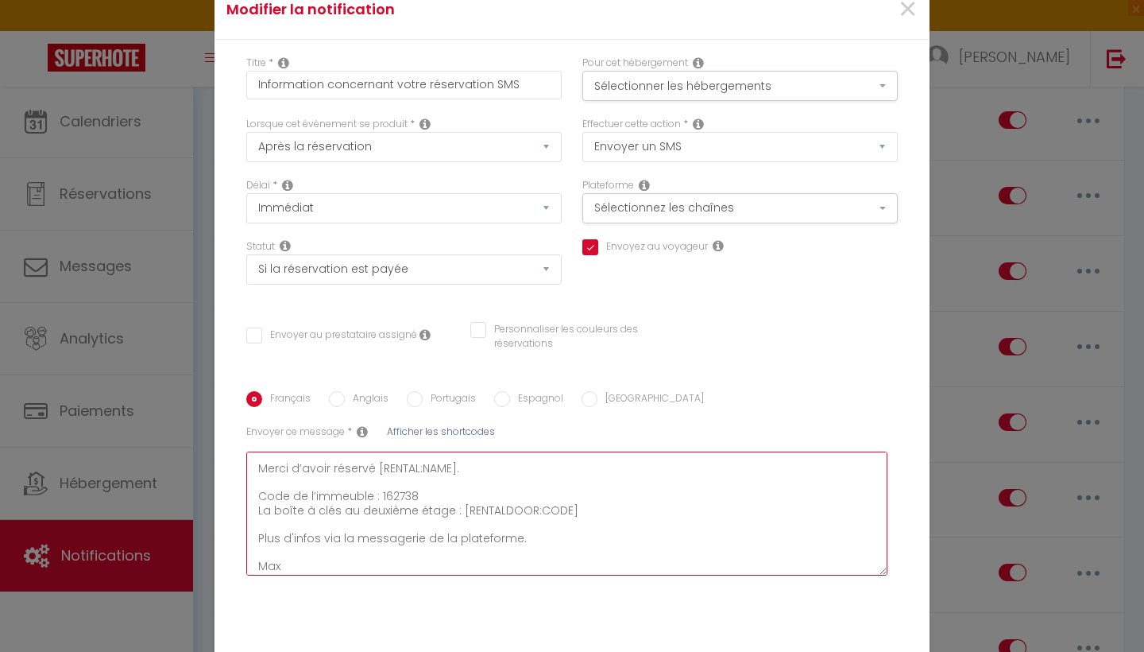
type textarea "Bonjour, Merci d’avoir réservé [RENTAL:NAME]. Code de l’immeuble : 162738 La bo…"
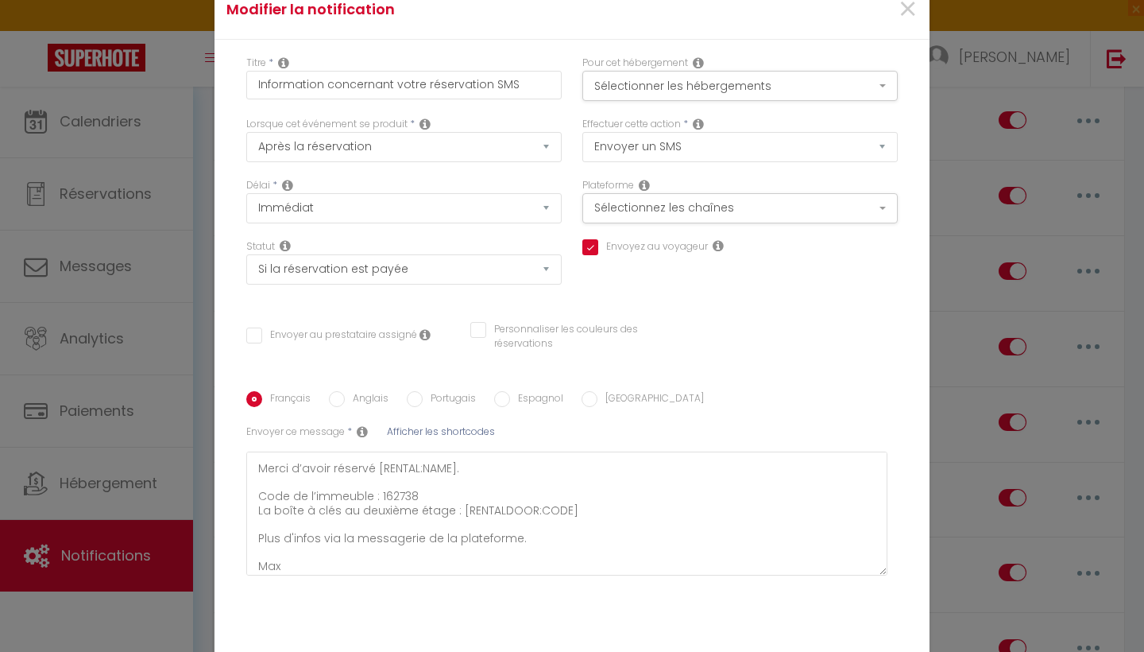
checkbox input "true"
checkbox input "false"
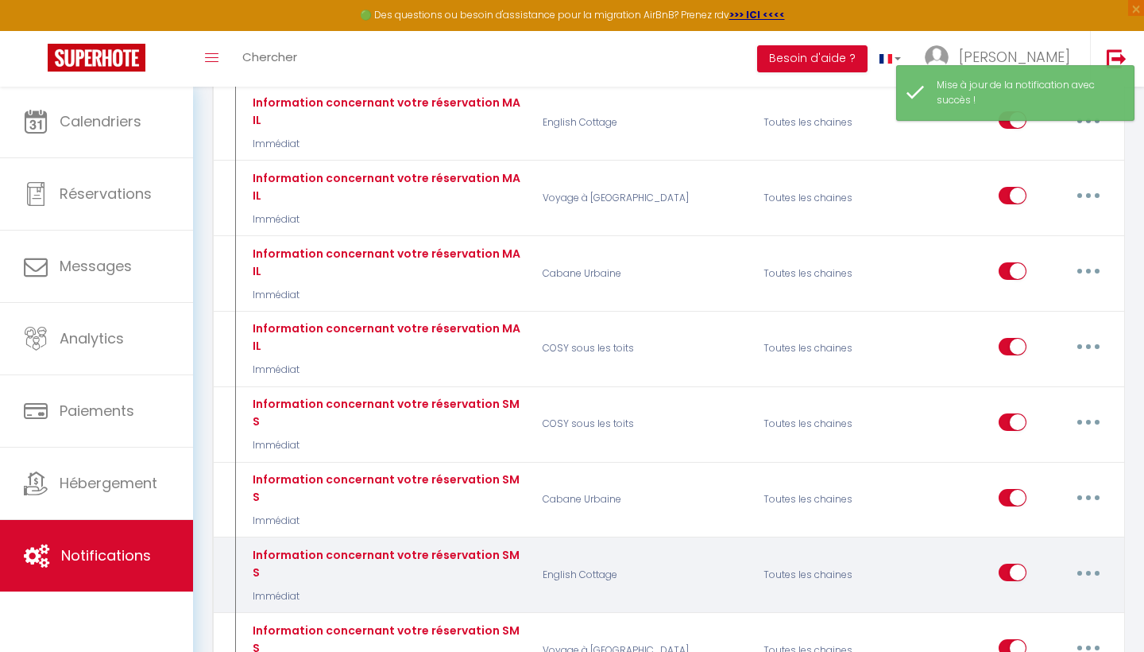
click at [1090, 560] on button "button" at bounding box center [1089, 572] width 45 height 25
click at [1027, 595] on link "Editer" at bounding box center [1048, 608] width 118 height 27
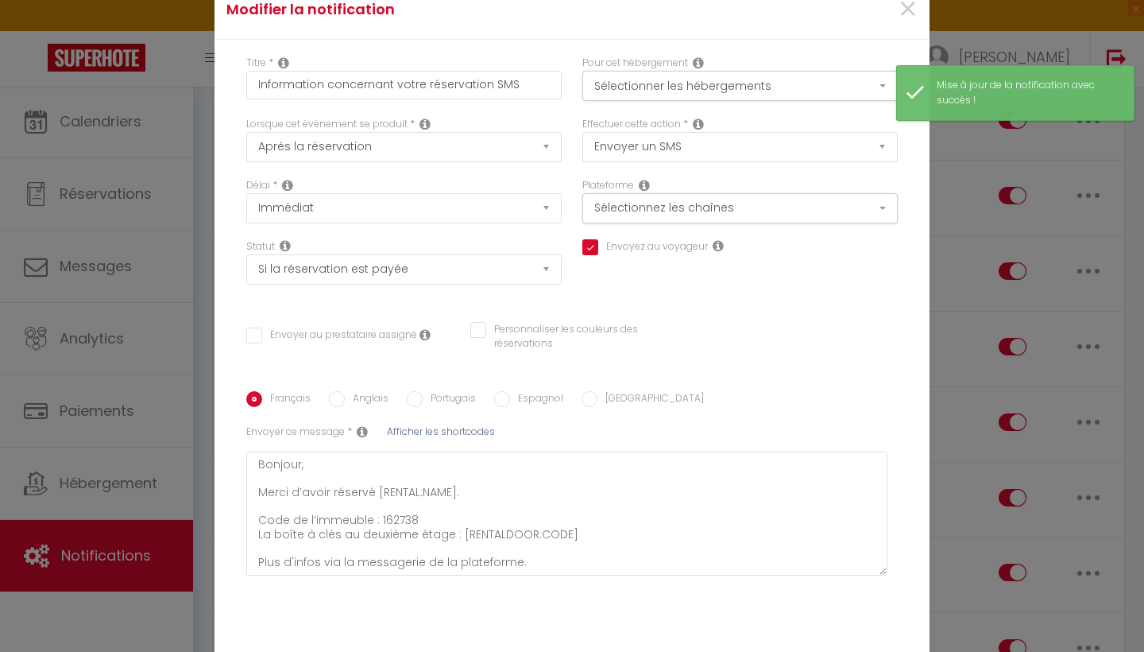
checkbox input "true"
checkbox input "false"
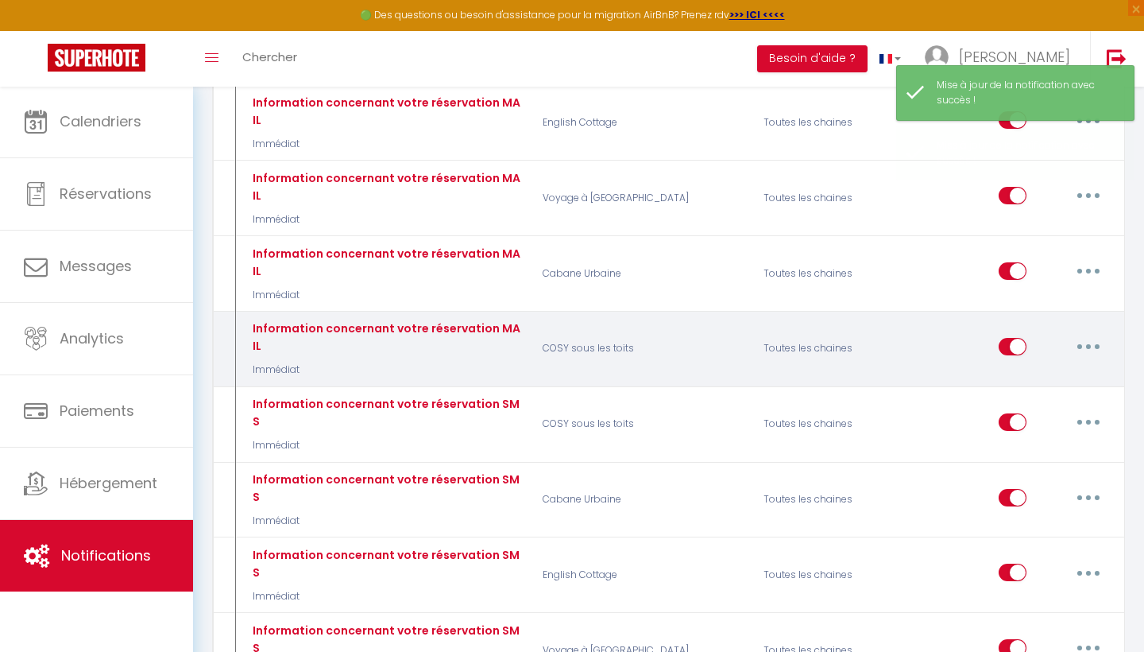
click at [1087, 344] on icon "button" at bounding box center [1088, 346] width 5 height 5
click at [1032, 369] on link "Editer" at bounding box center [1048, 382] width 118 height 27
type input "Information concernant votre réservation MAIL"
select select "Immédiat"
select select "if_booking_is_paid"
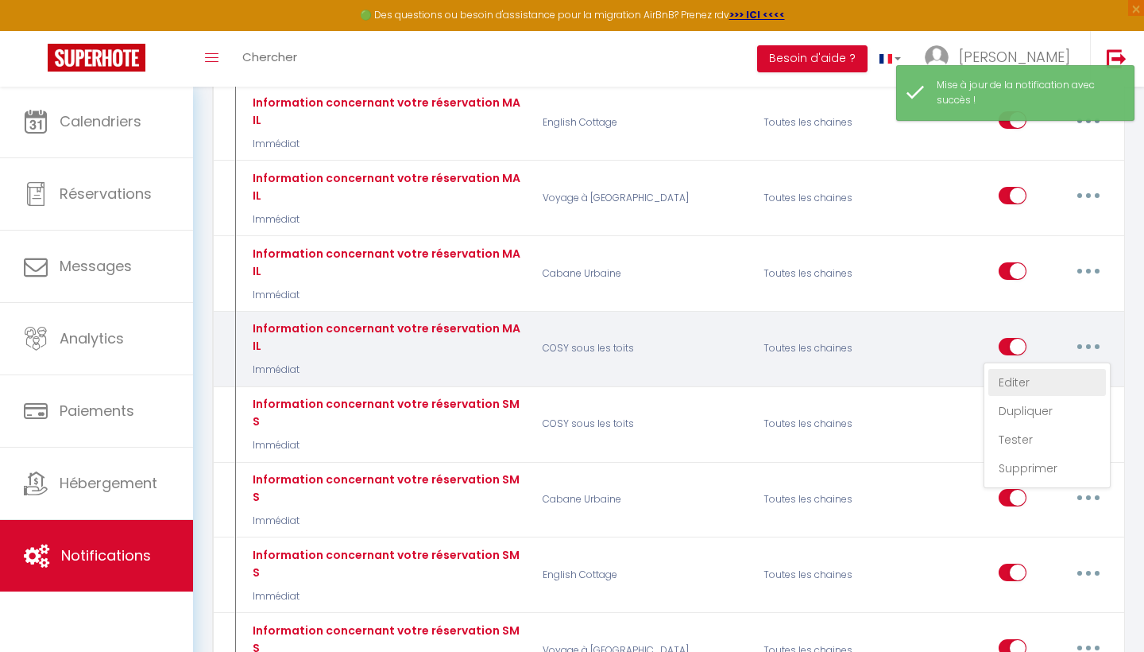
checkbox input "true"
checkbox input "false"
radio input "true"
type input "Information concernant votre réservation"
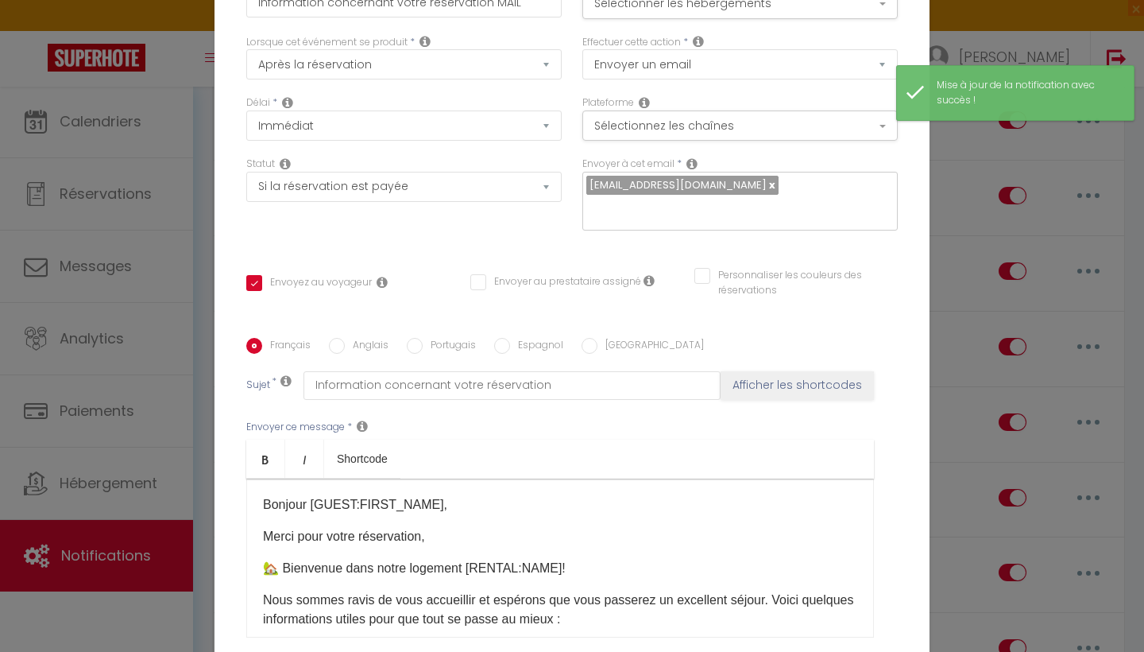
scroll to position [0, 0]
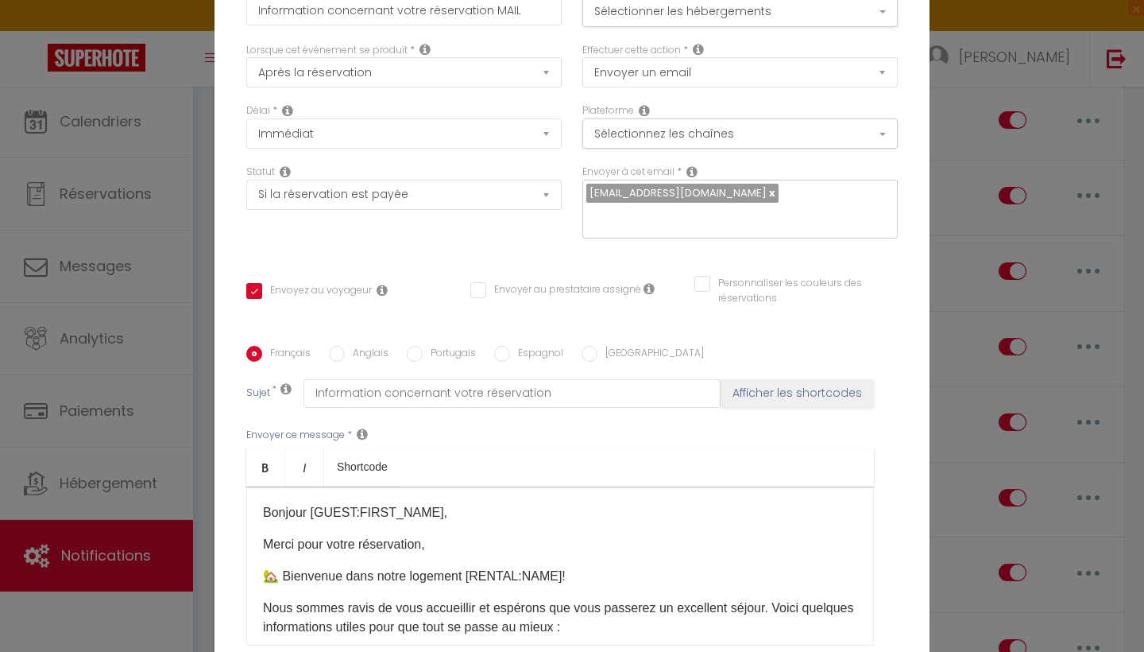
click at [908, 269] on div "Titre * Information concernant votre réservation MAIL Pour cet hébergement Séle…" at bounding box center [572, 346] width 715 height 761
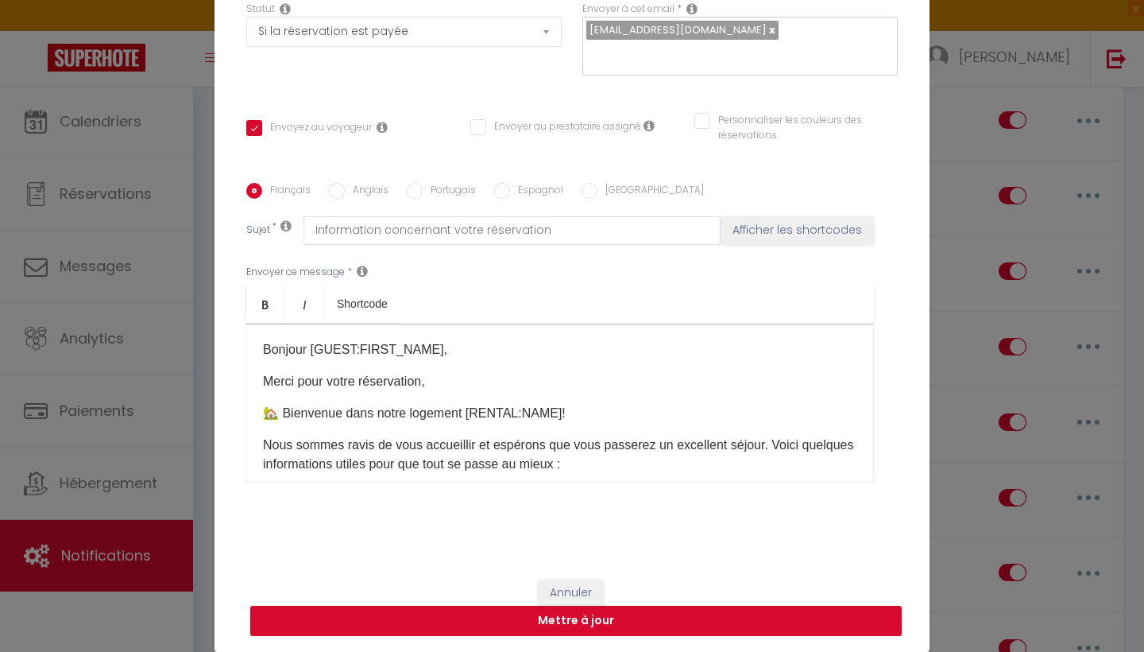
scroll to position [162, 0]
click at [970, 411] on div "Modifier la notification × Titre * Information concernant votre réservation MAI…" at bounding box center [572, 326] width 1144 height 652
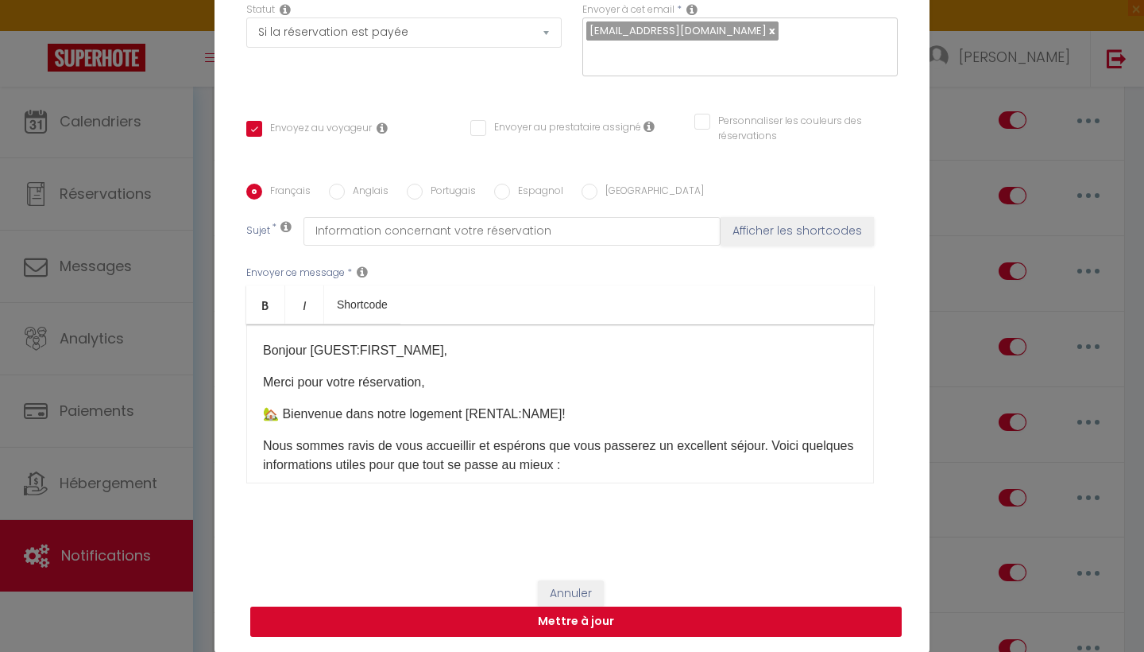
click at [775, 619] on button "Mettre à jour" at bounding box center [576, 621] width 652 height 30
checkbox input "true"
checkbox input "false"
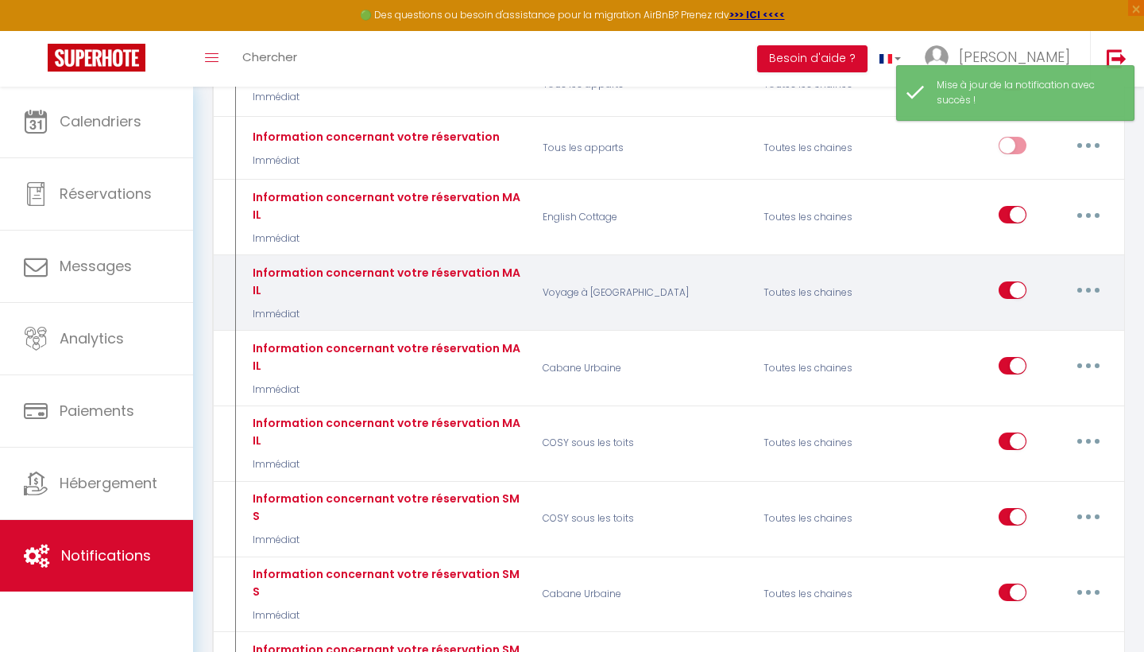
scroll to position [246, 0]
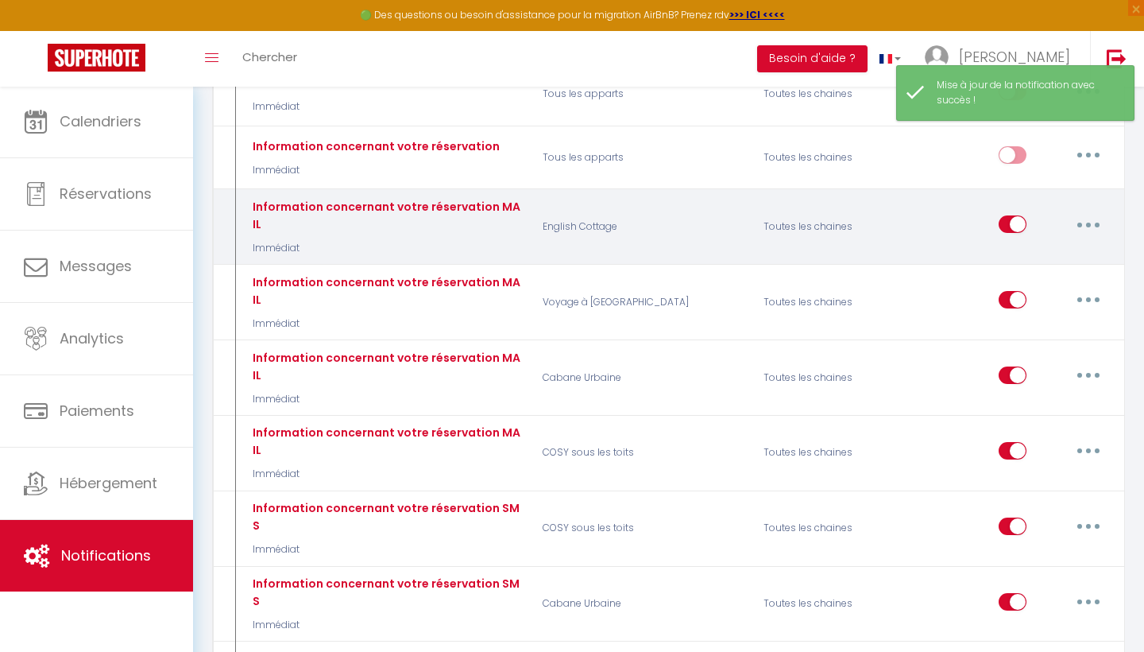
click at [1088, 211] on button "button" at bounding box center [1089, 223] width 45 height 25
click at [1063, 259] on link "Editer" at bounding box center [1048, 260] width 118 height 27
type input "Information concernant votre réservation MAIL"
select select "Immédiat"
select select "if_booking_is_paid"
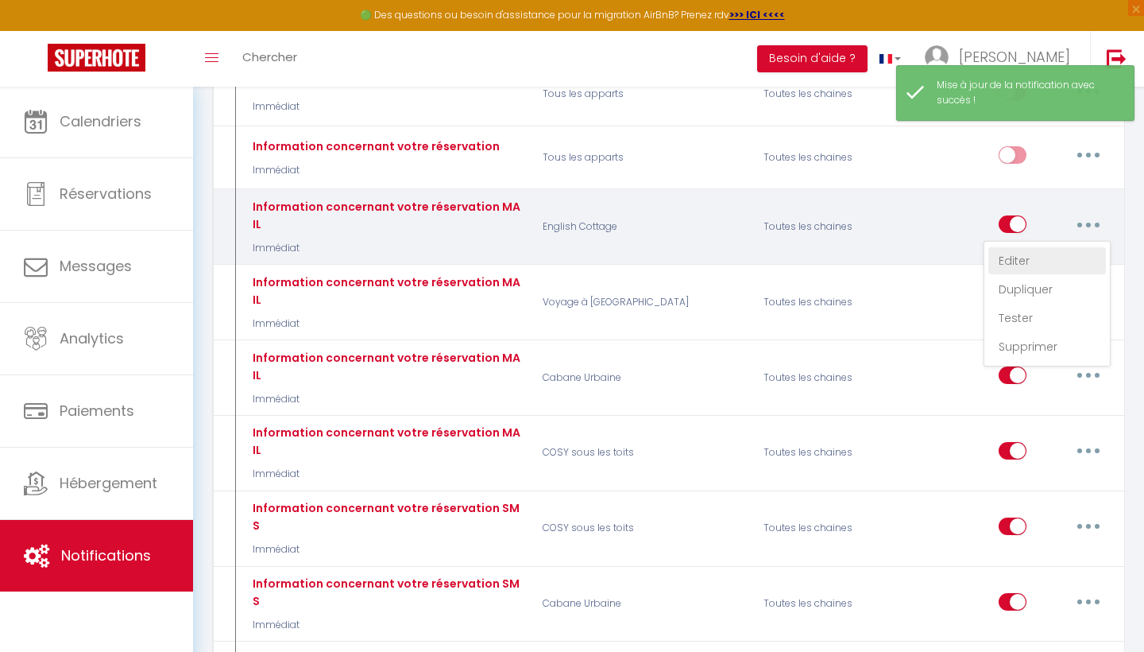
checkbox input "true"
checkbox input "false"
radio input "true"
type input "Merci pour votre réservation"
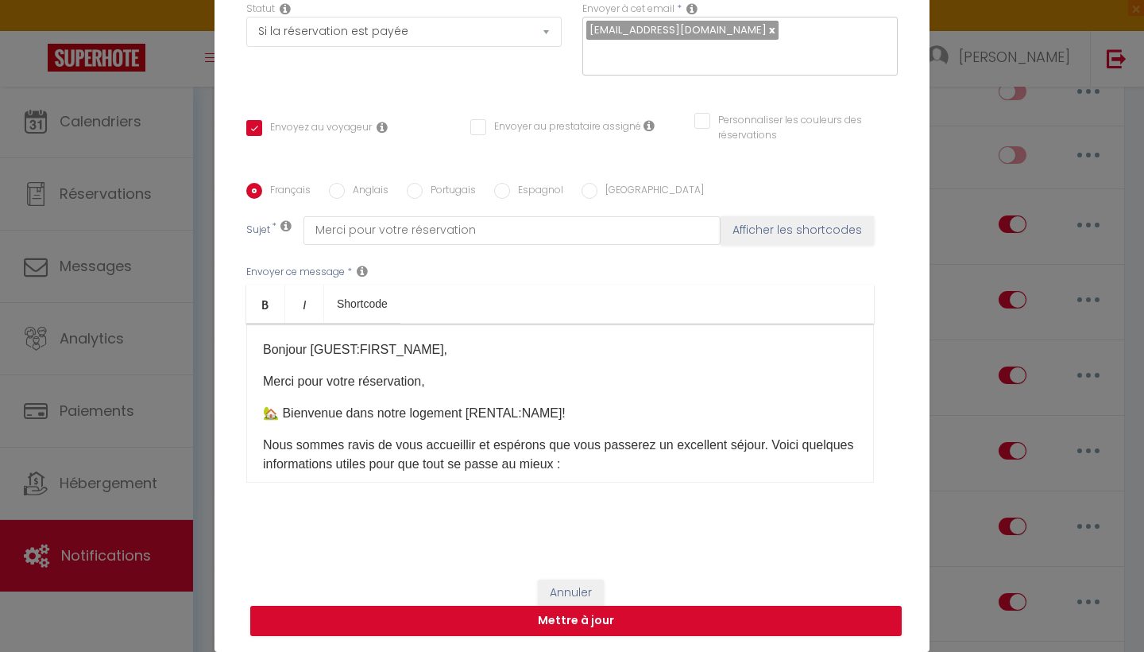
scroll to position [162, 0]
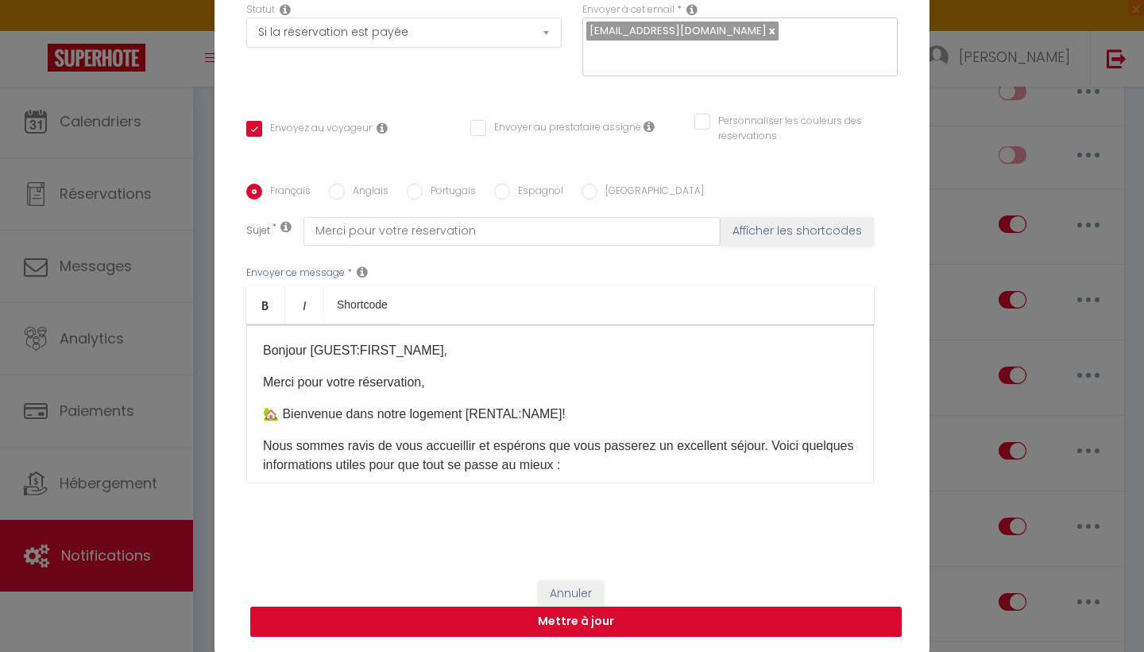
click at [676, 623] on button "Mettre à jour" at bounding box center [576, 621] width 652 height 30
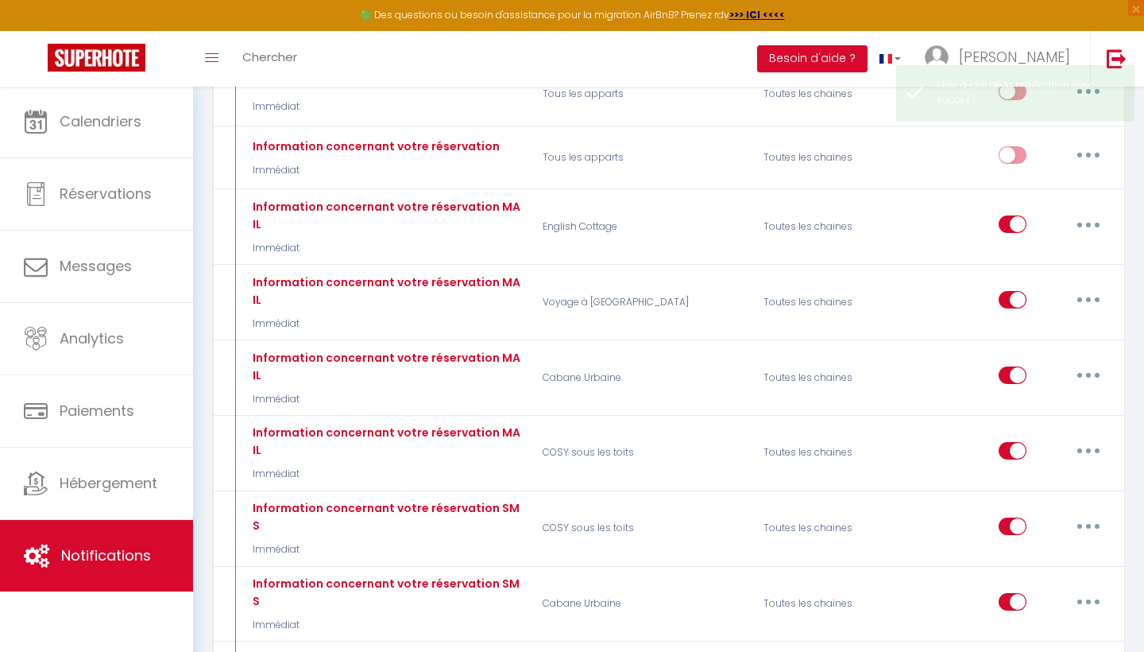
scroll to position [0, 0]
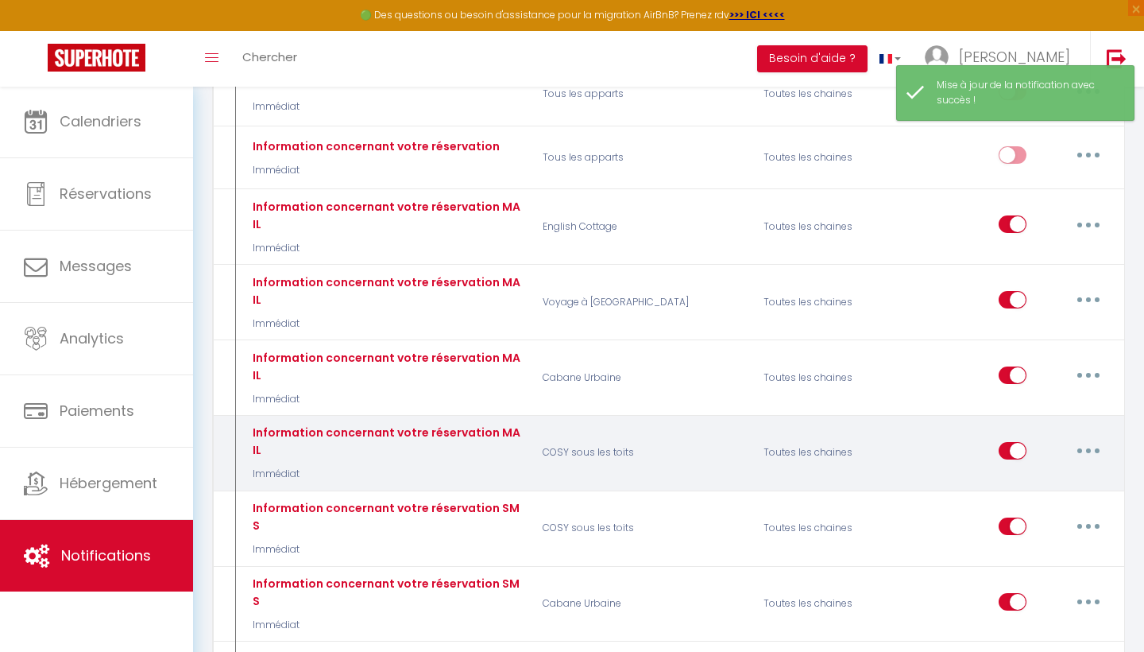
click at [1095, 438] on button "button" at bounding box center [1089, 450] width 45 height 25
click at [1059, 473] on link "Editer" at bounding box center [1048, 486] width 118 height 27
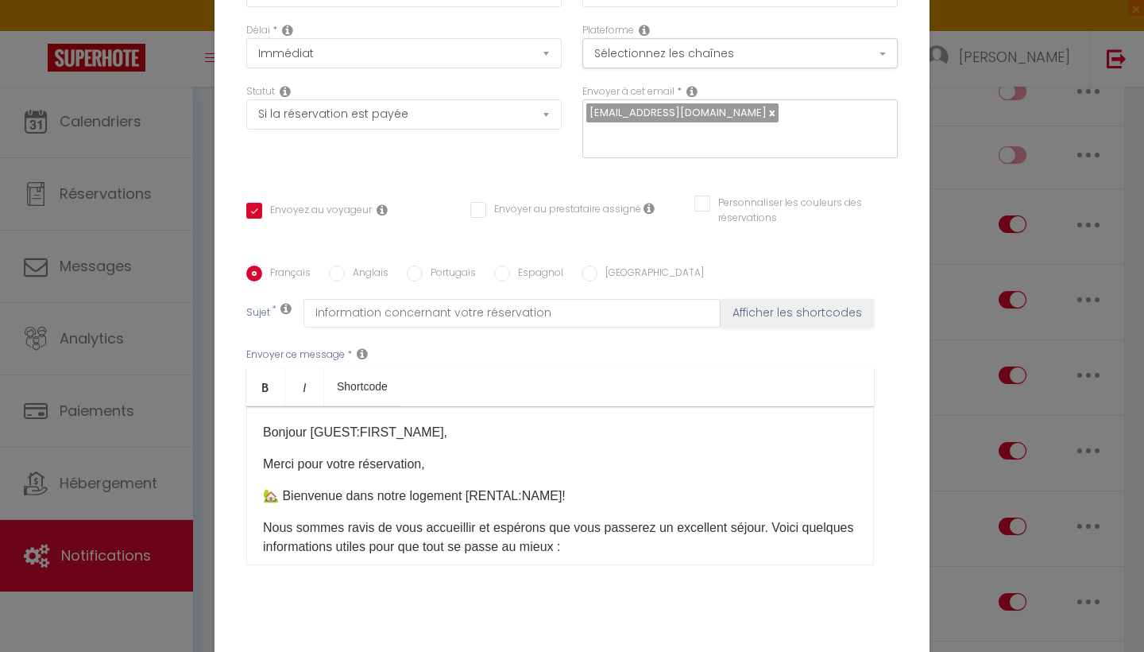
scroll to position [162, 0]
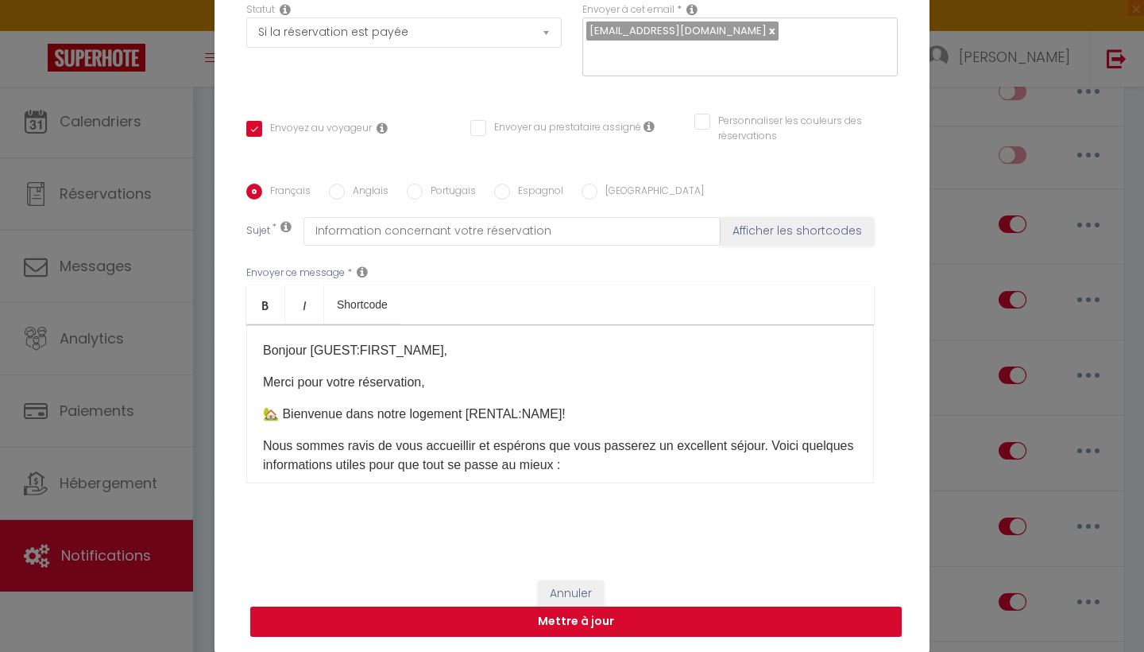
click at [786, 614] on button "Mettre à jour" at bounding box center [576, 621] width 652 height 30
checkbox input "true"
checkbox input "false"
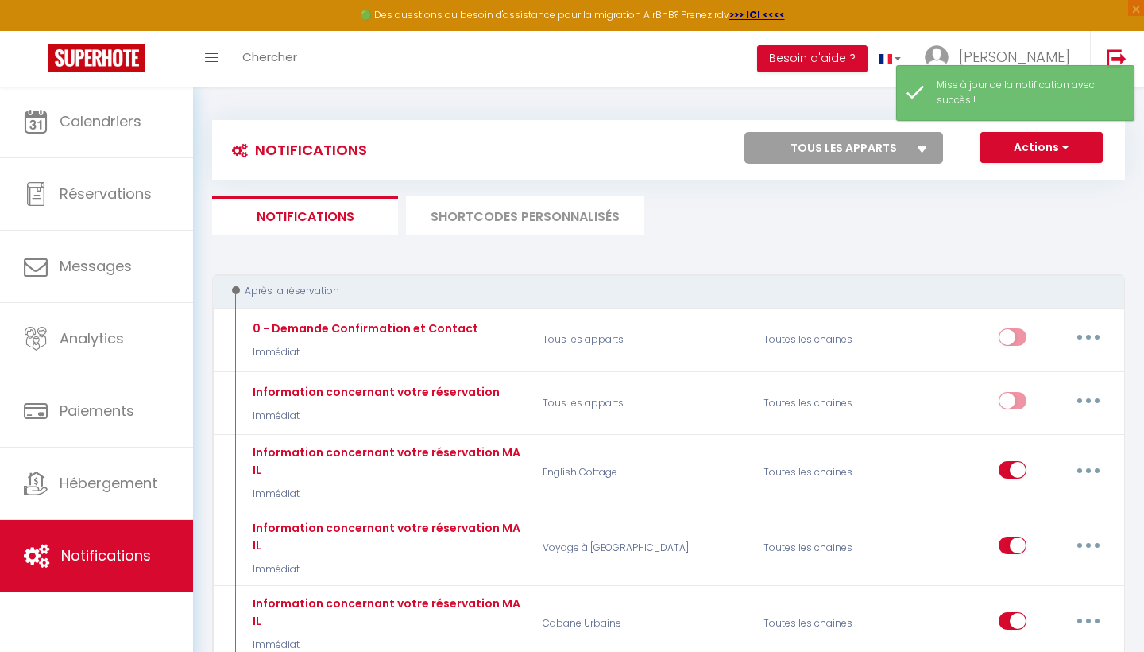
scroll to position [0, 0]
